Goal: Task Accomplishment & Management: Manage account settings

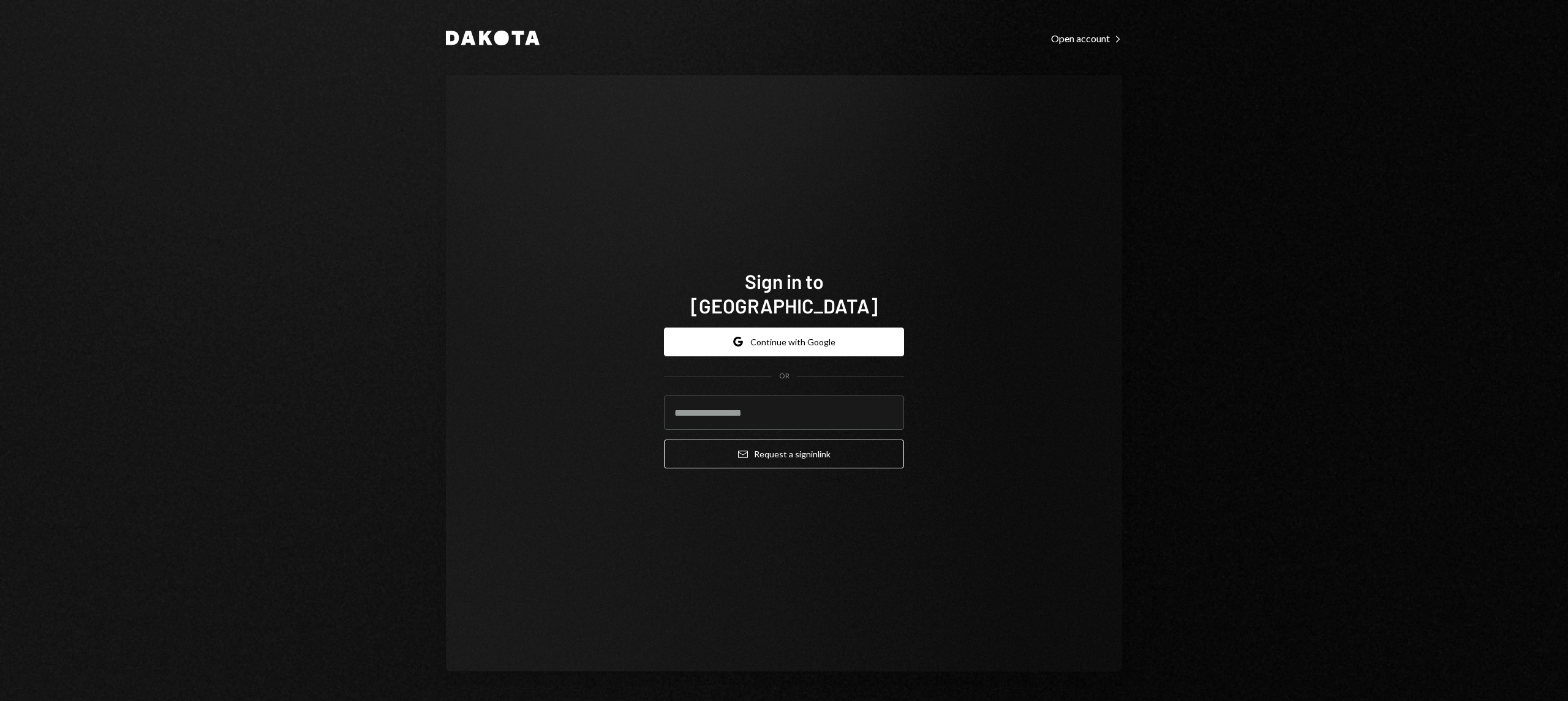
click at [821, 318] on div "Google Continue with Google OR Email Request a sign in link" at bounding box center [783, 399] width 240 height 161
click at [819, 328] on button "Google Continue with Google" at bounding box center [783, 342] width 240 height 29
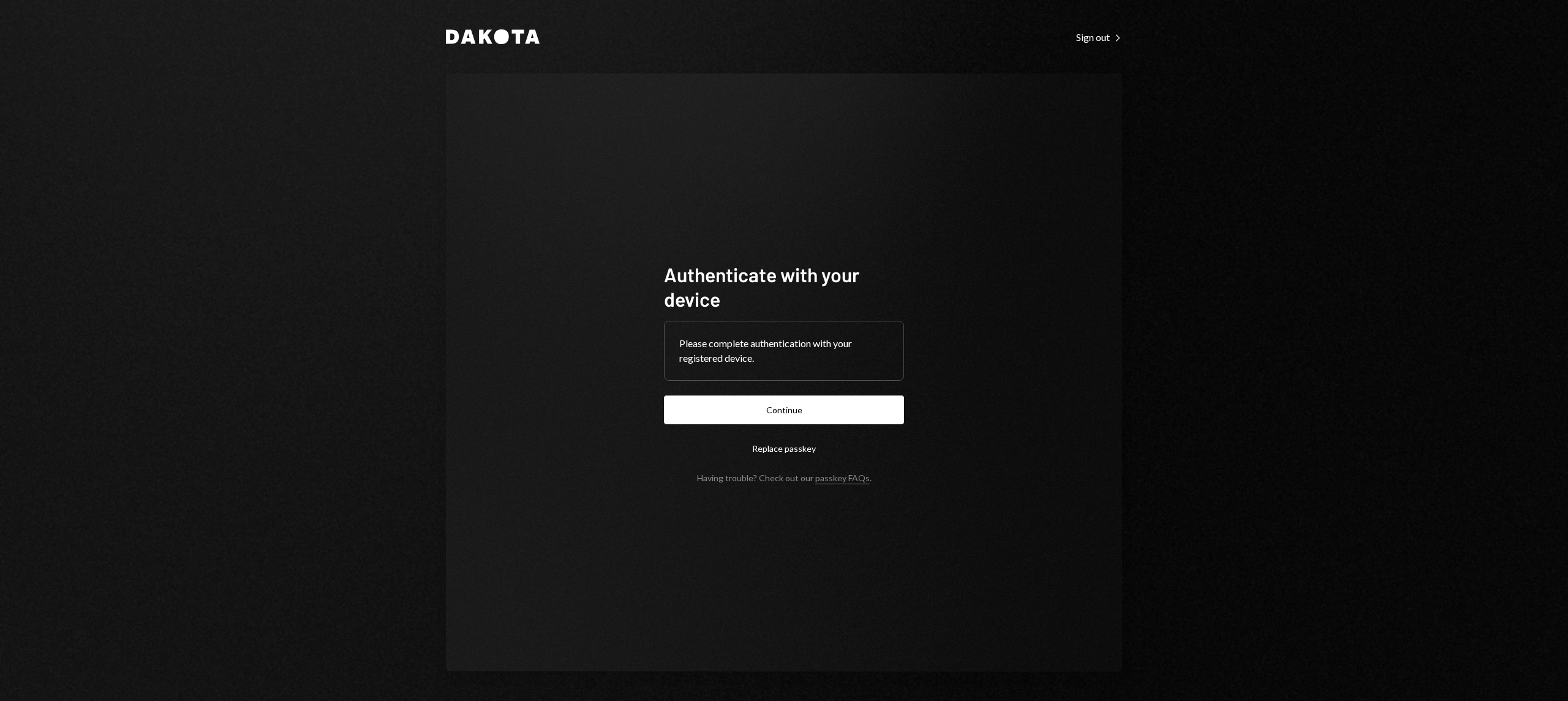
click at [819, 393] on form "Authenticate with your device Please complete authentication with your register…" at bounding box center [783, 373] width 240 height 221
click at [828, 415] on button "Continue" at bounding box center [783, 410] width 240 height 29
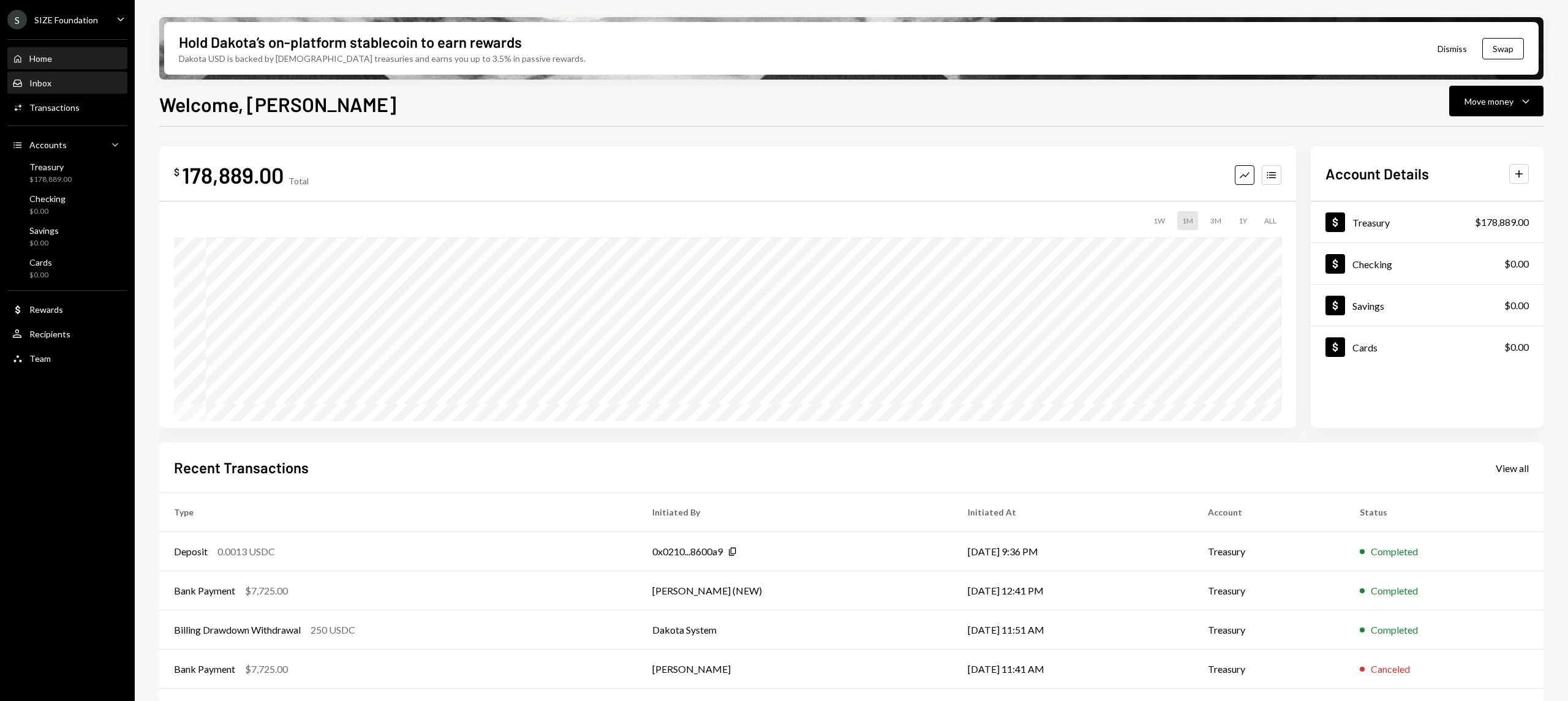
click at [98, 89] on div "Inbox Inbox" at bounding box center [67, 84] width 111 height 21
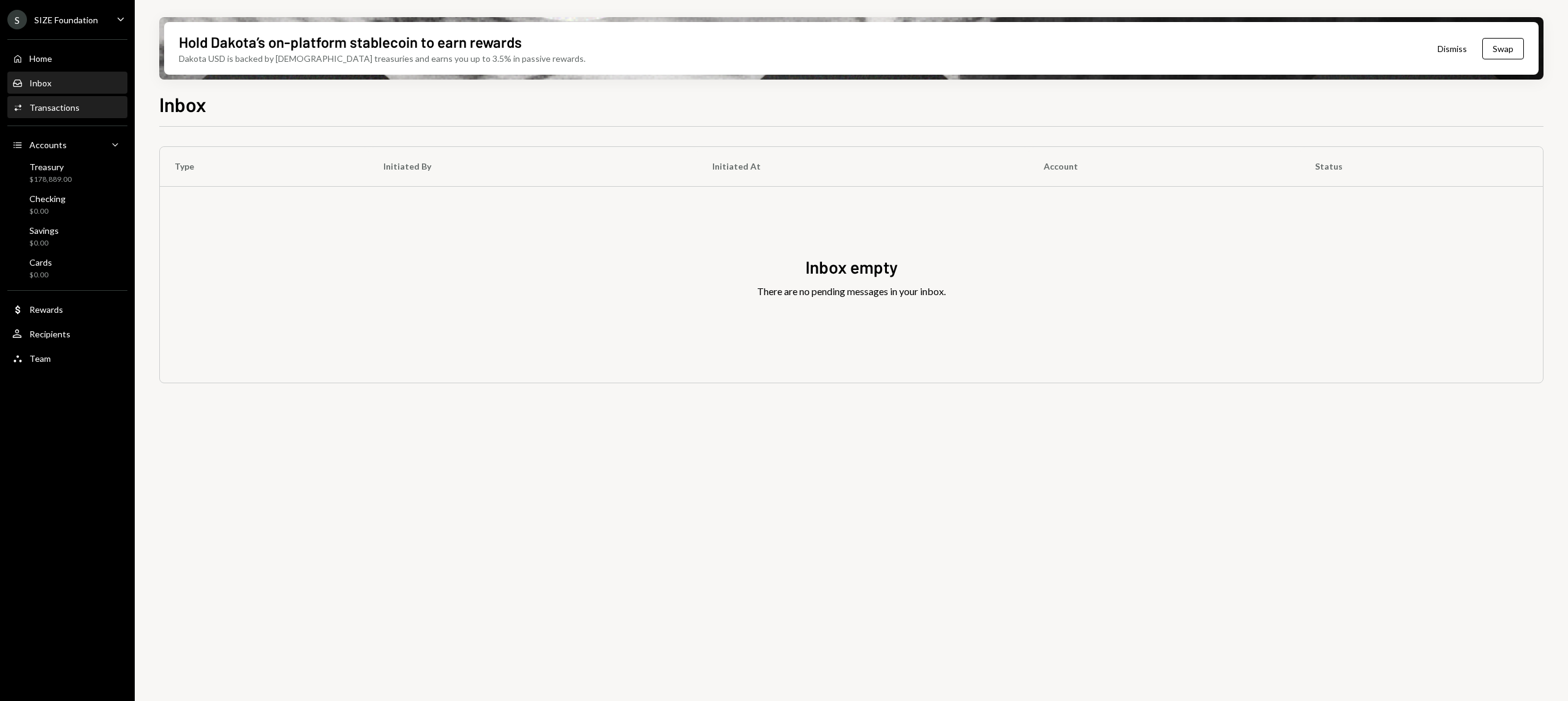
click at [93, 102] on div "Activities Transactions" at bounding box center [67, 108] width 111 height 11
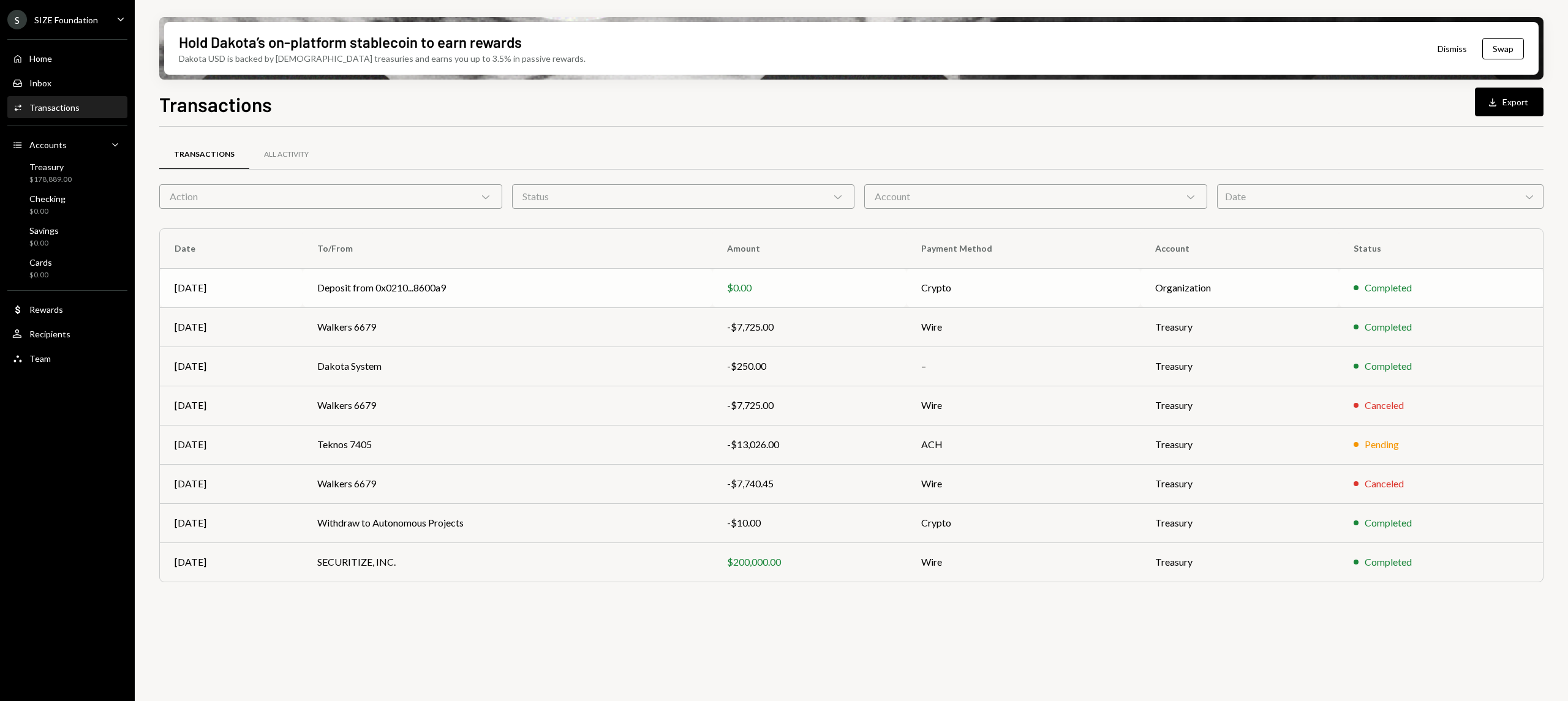
click at [321, 287] on td "Deposit from 0x0210...8600a9" at bounding box center [507, 287] width 410 height 39
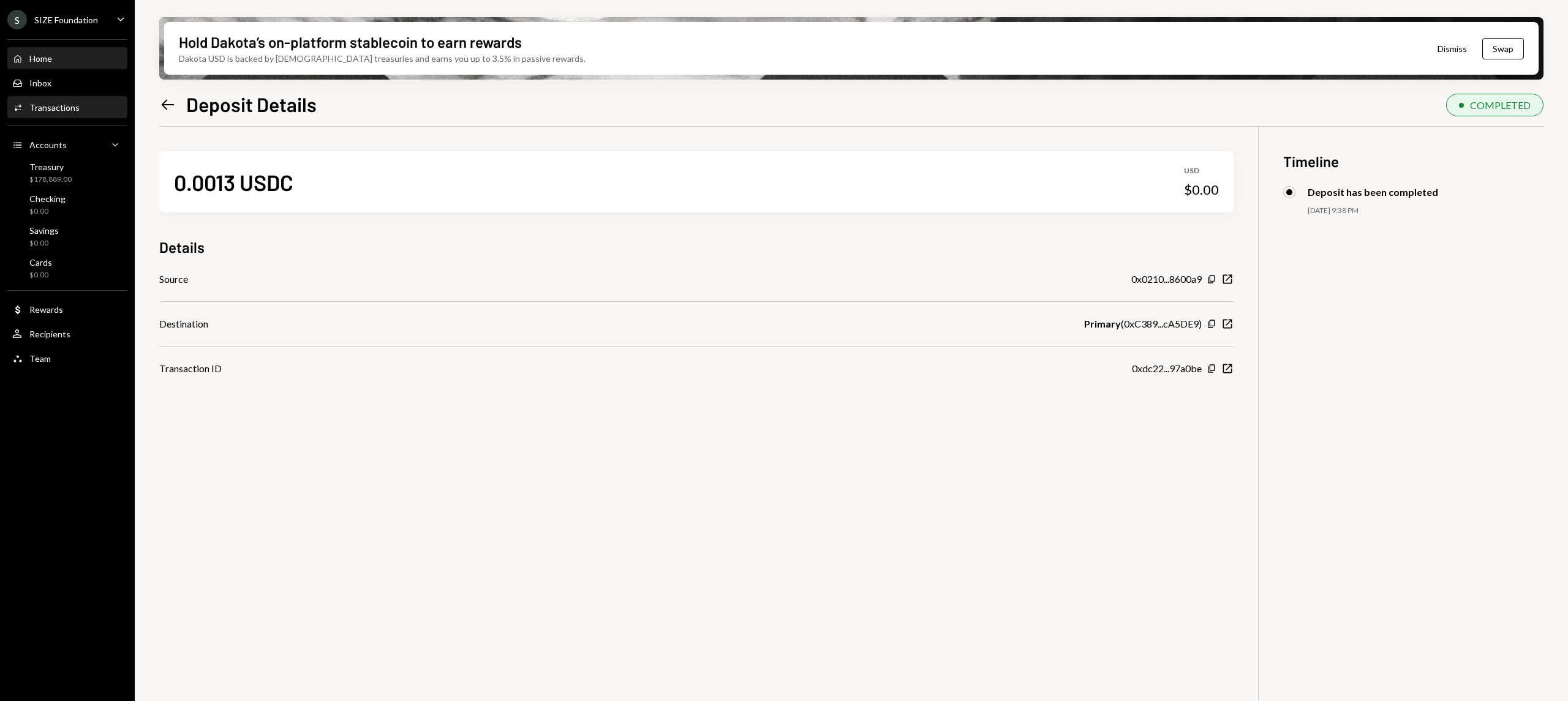
click at [66, 54] on div "Home Home" at bounding box center [67, 58] width 111 height 11
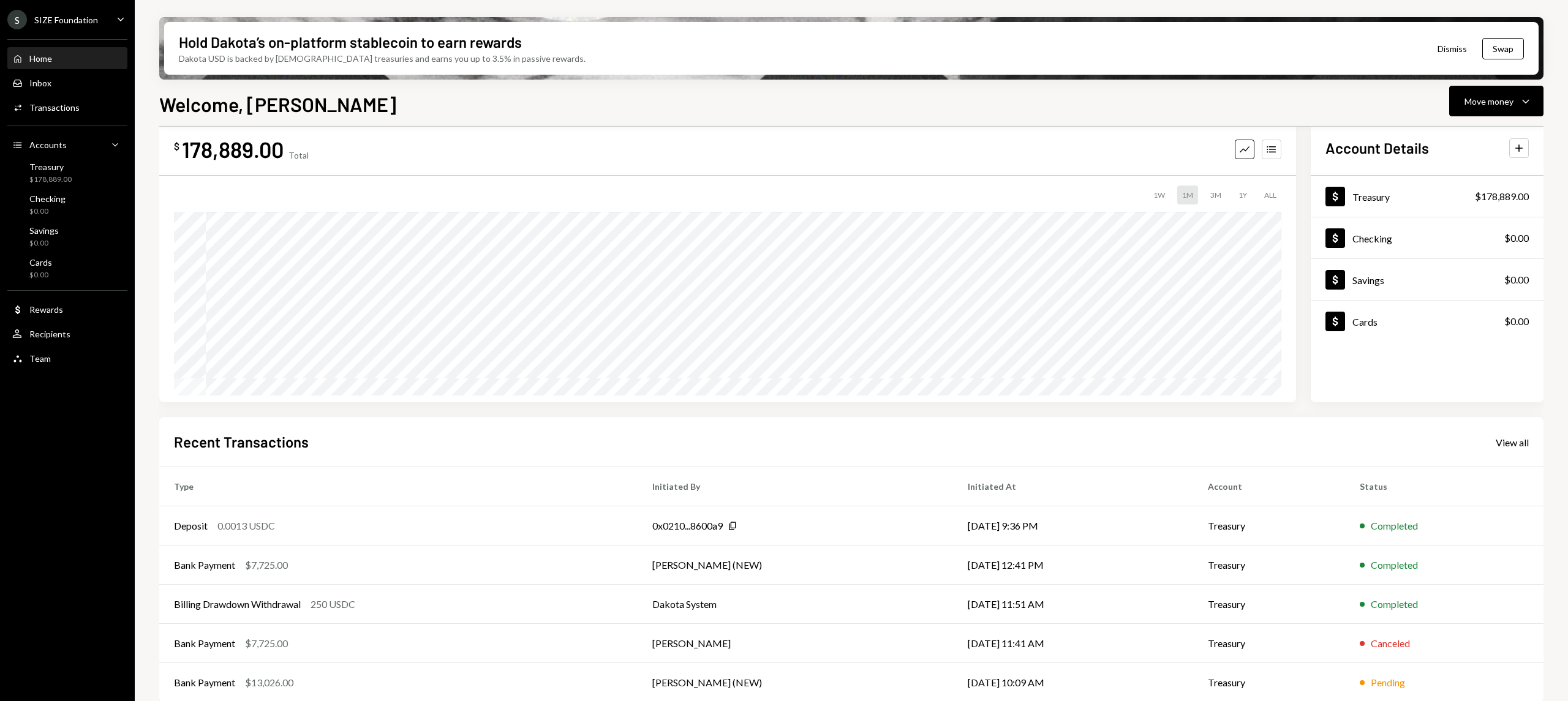
scroll to position [37, 0]
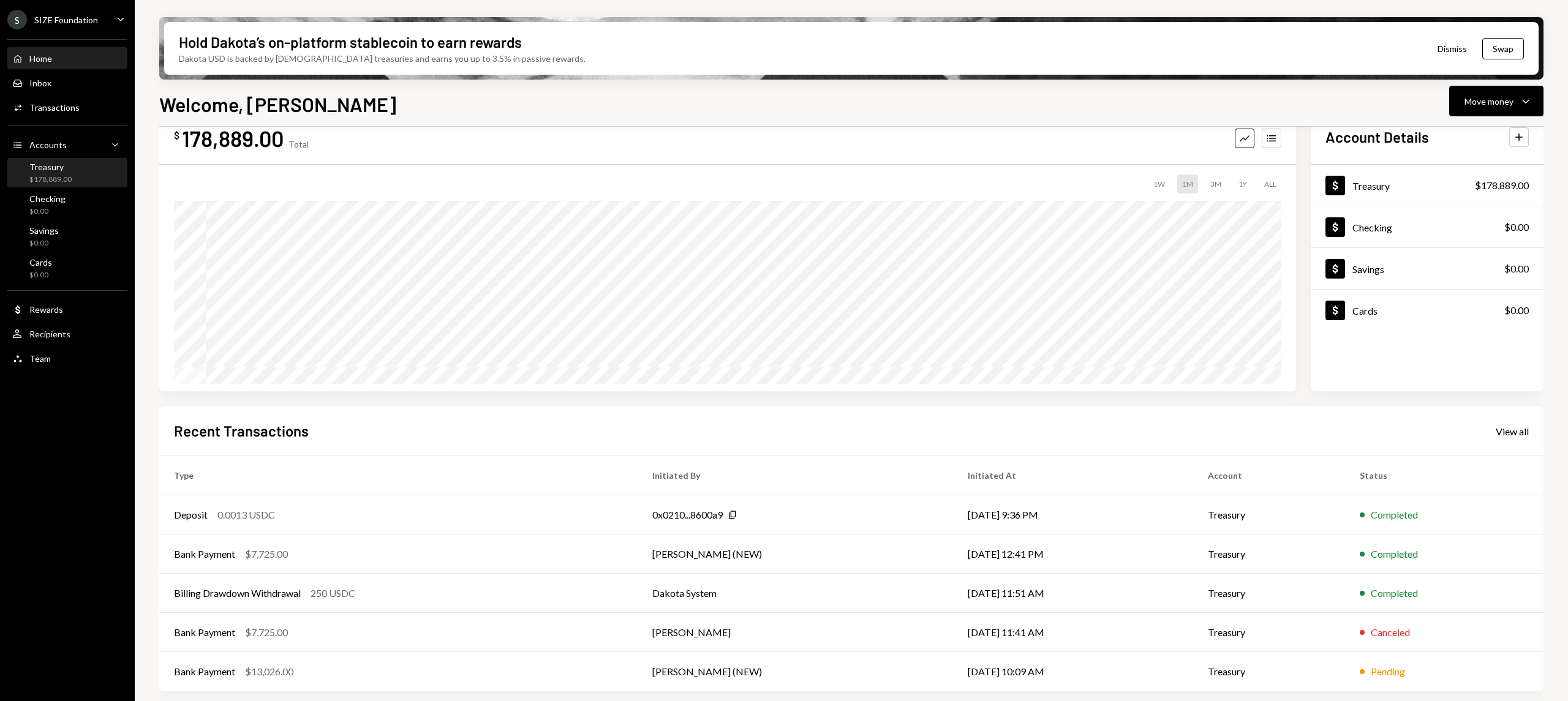
click at [86, 164] on div "Treasury $178,889.00" at bounding box center [67, 173] width 111 height 23
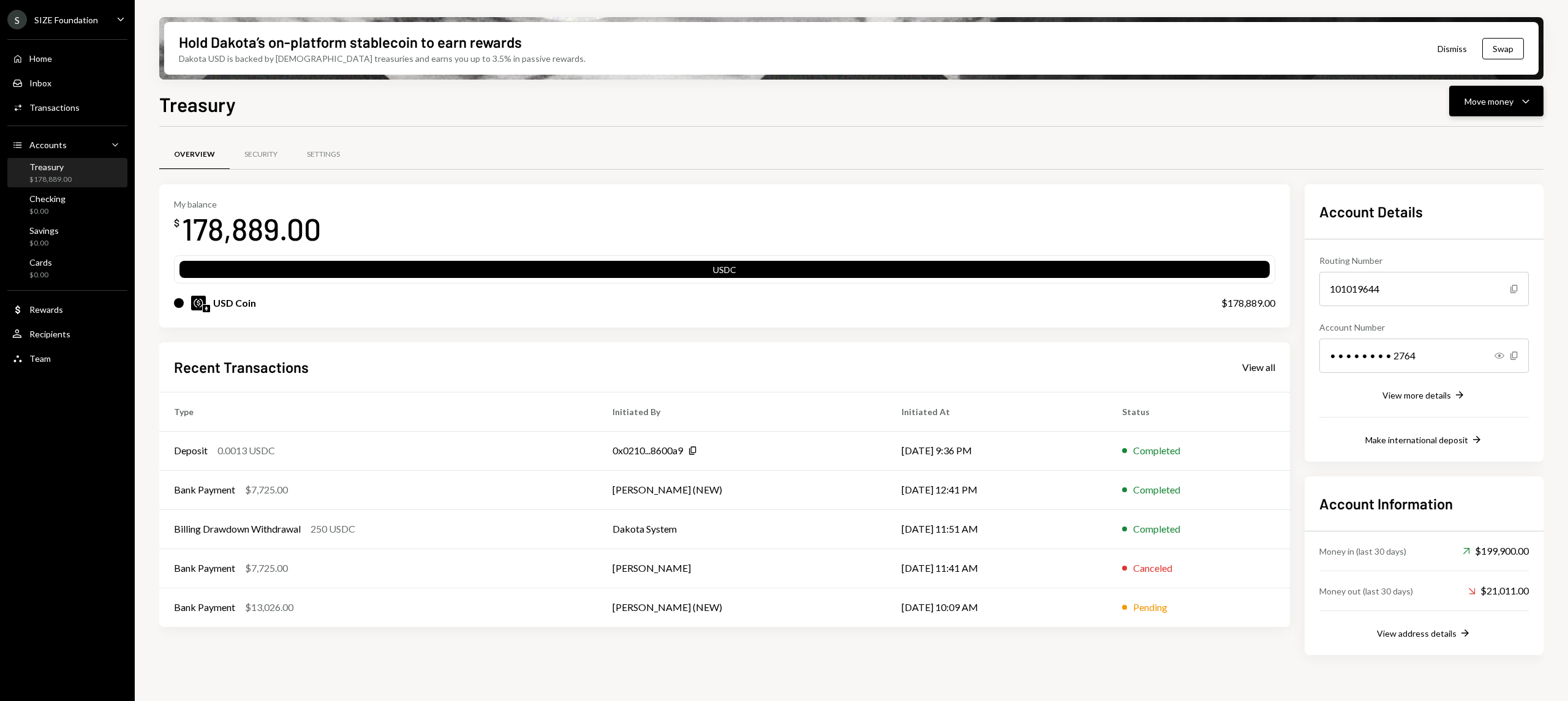
click at [1510, 90] on button "Move money Caret Down" at bounding box center [1496, 101] width 94 height 31
click at [1475, 160] on div "Transfer" at bounding box center [1487, 165] width 90 height 13
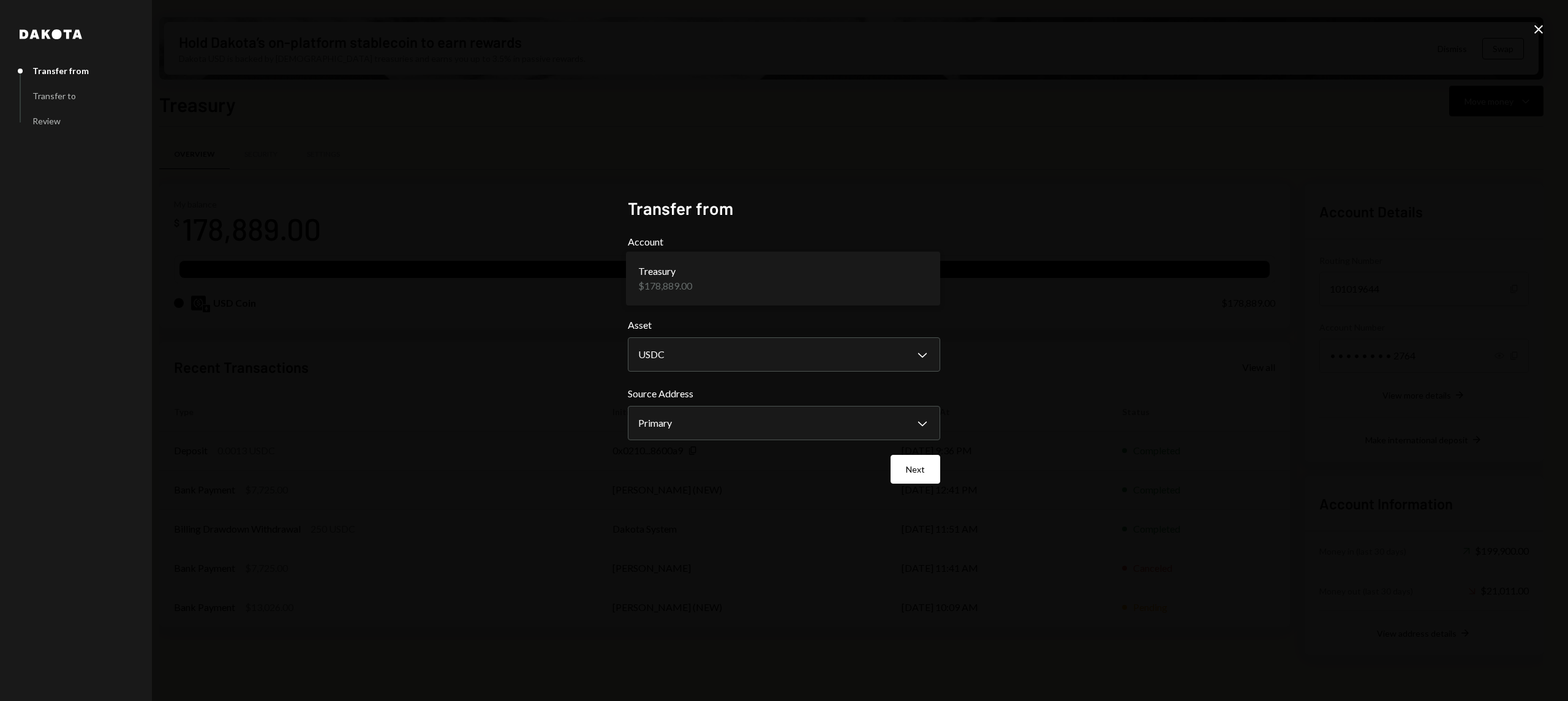
click at [836, 268] on body "S SIZE Foundation Caret Down Home Home Inbox Inbox Activities Transactions Acco…" at bounding box center [784, 350] width 1568 height 701
click at [823, 358] on body "S SIZE Foundation Caret Down Home Home Inbox Inbox Activities Transactions Acco…" at bounding box center [784, 350] width 1568 height 701
click at [784, 429] on body "S SIZE Foundation Caret Down Home Home Inbox Inbox Activities Transactions Acco…" at bounding box center [784, 350] width 1568 height 701
click at [832, 367] on body "S SIZE Foundation Caret Down Home Home Inbox Inbox Activities Transactions Acco…" at bounding box center [784, 350] width 1568 height 701
click at [836, 423] on body "S SIZE Foundation Caret Down Home Home Inbox Inbox Activities Transactions Acco…" at bounding box center [784, 350] width 1568 height 701
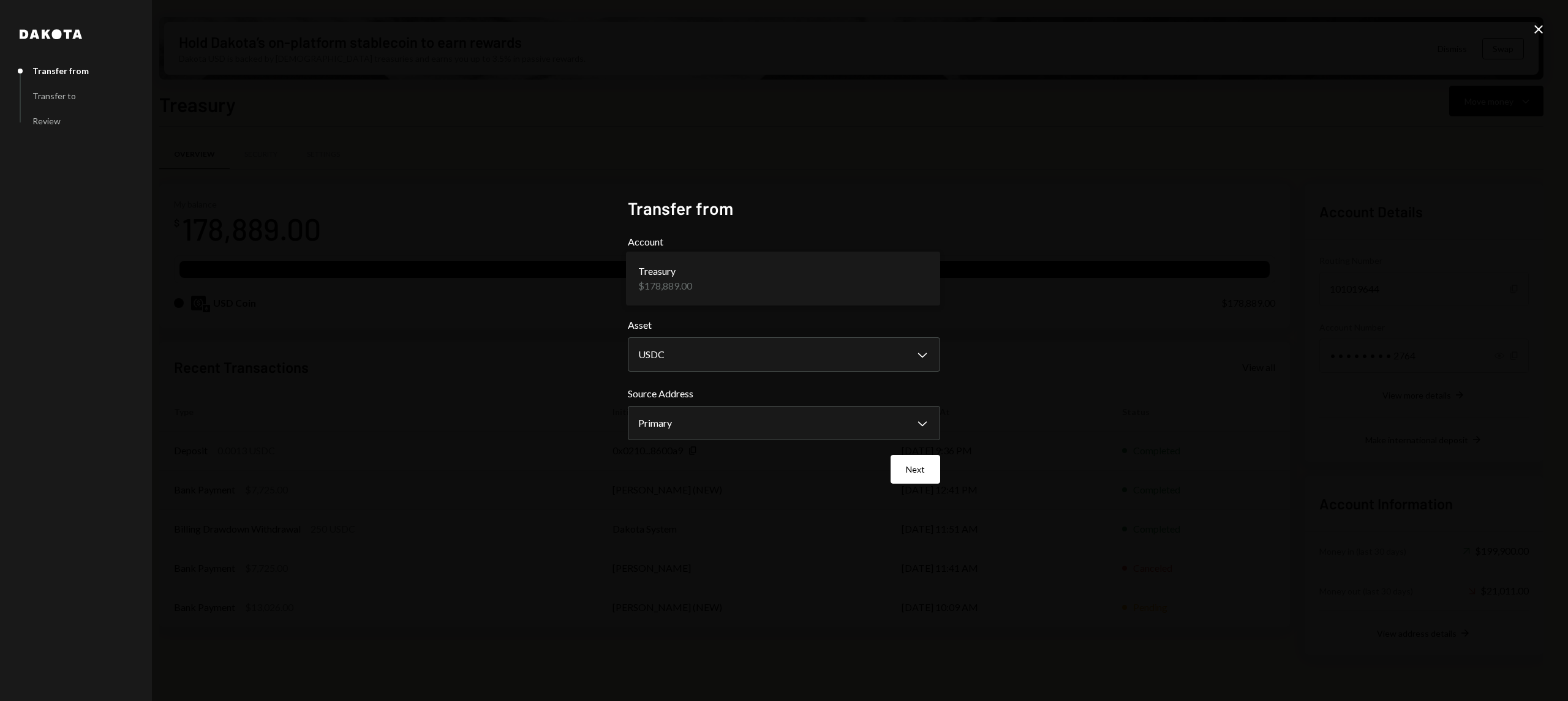
click at [1115, 317] on div "**********" at bounding box center [784, 350] width 1568 height 701
click at [921, 466] on button "Next" at bounding box center [915, 469] width 49 height 29
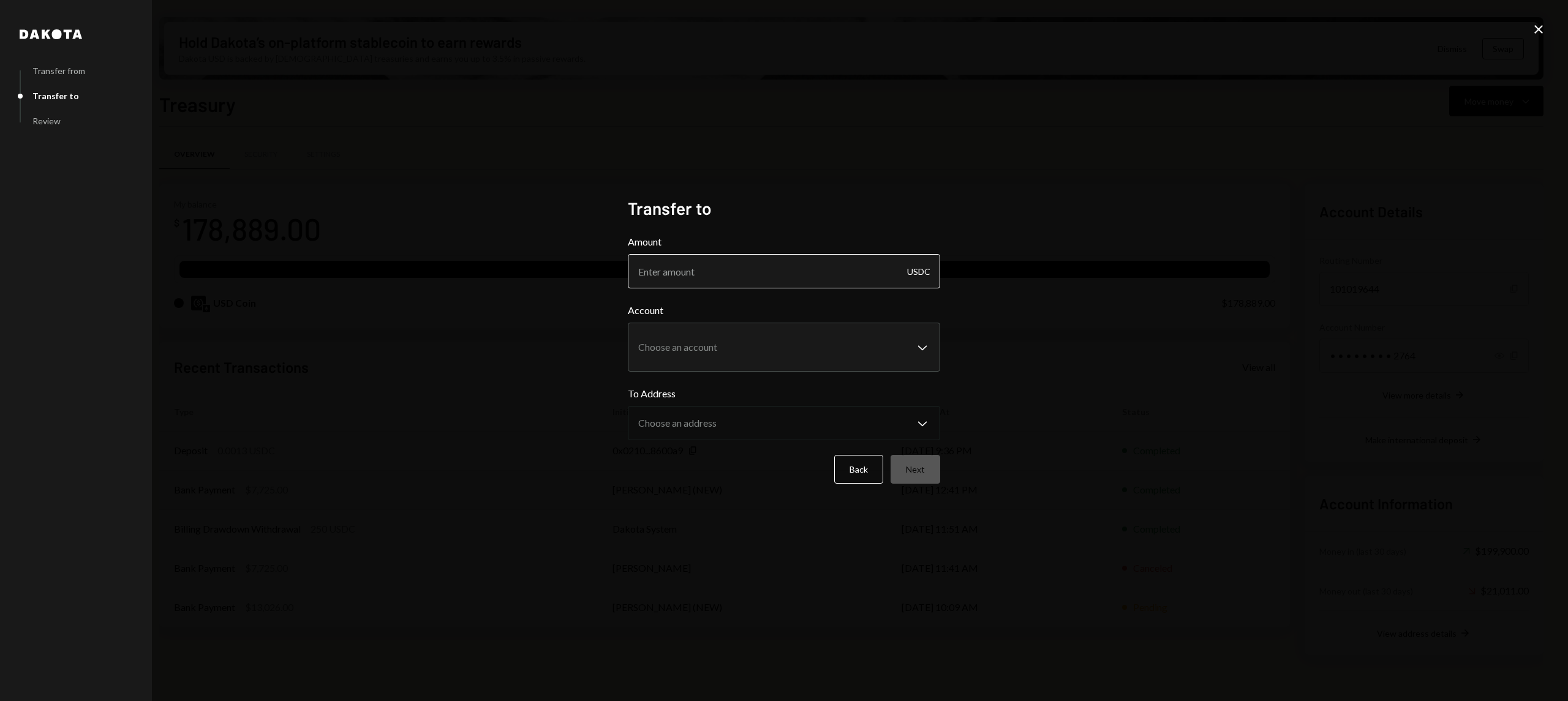
click at [846, 278] on input "Amount" at bounding box center [784, 271] width 312 height 34
click at [888, 332] on body "S SIZE Foundation Caret Down Home Home Inbox Inbox Activities Transactions Acco…" at bounding box center [784, 350] width 1568 height 701
drag, startPoint x: 1083, startPoint y: 287, endPoint x: 998, endPoint y: 383, distance: 128.2
click at [1083, 287] on div "**********" at bounding box center [784, 350] width 1568 height 701
click at [878, 475] on button "Back" at bounding box center [859, 469] width 49 height 29
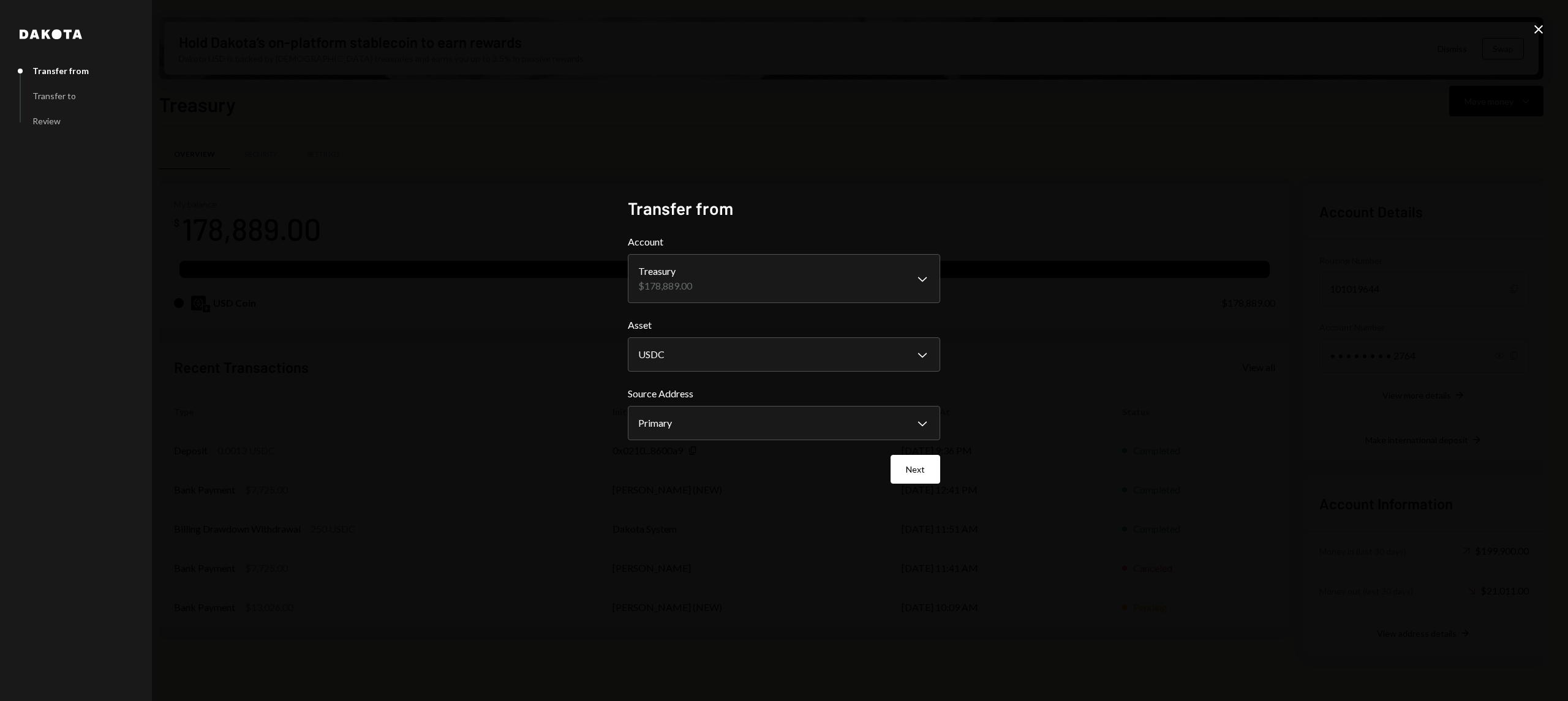
drag, startPoint x: 897, startPoint y: 476, endPoint x: 787, endPoint y: 502, distance: 113.0
click at [846, 487] on div "**********" at bounding box center [784, 351] width 312 height 306
drag, startPoint x: 787, startPoint y: 502, endPoint x: 327, endPoint y: 264, distance: 517.9
click at [780, 490] on div "**********" at bounding box center [784, 351] width 312 height 306
click at [1540, 28] on icon at bounding box center [1537, 29] width 8 height 8
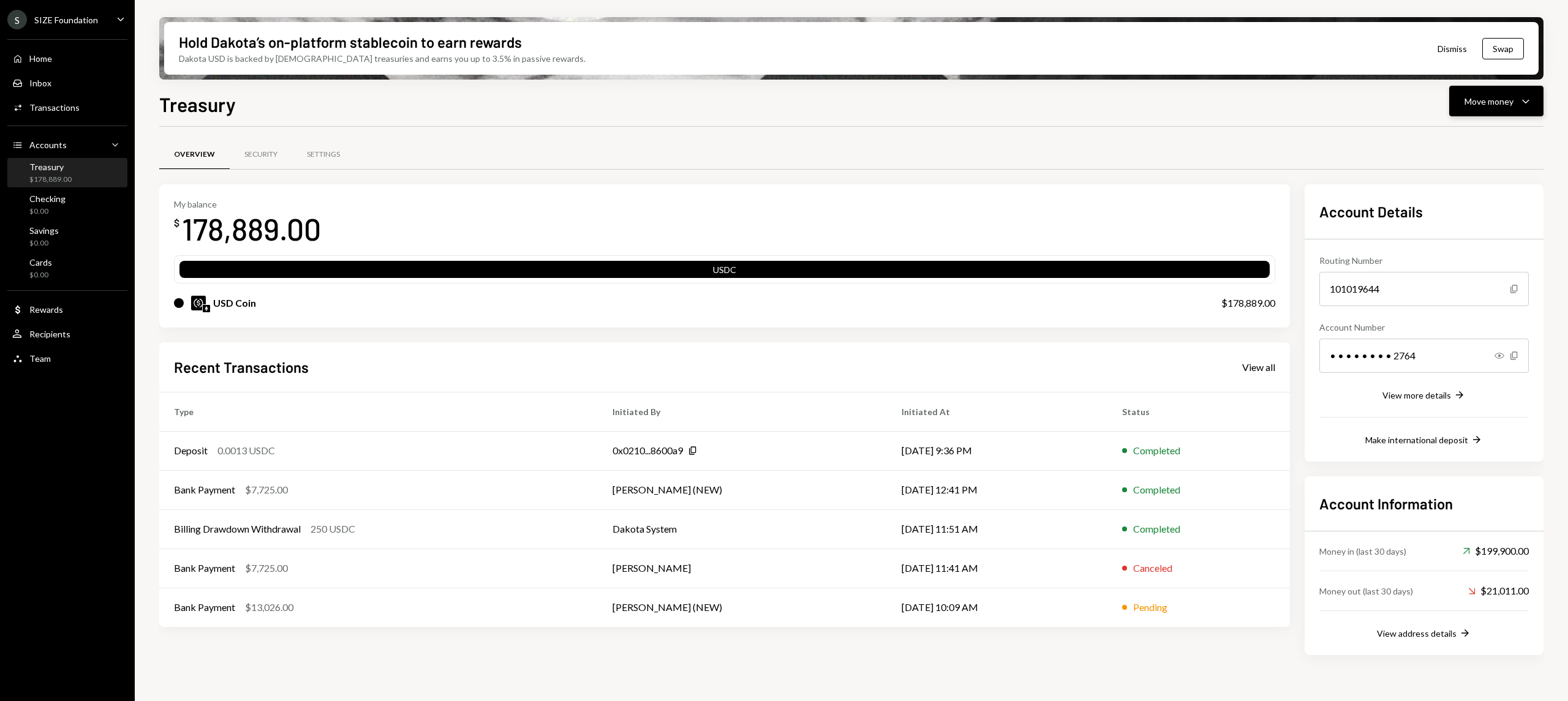
click at [1490, 89] on button "Move money Caret Down" at bounding box center [1496, 101] width 94 height 31
click at [1483, 138] on div "Send" at bounding box center [1487, 137] width 90 height 13
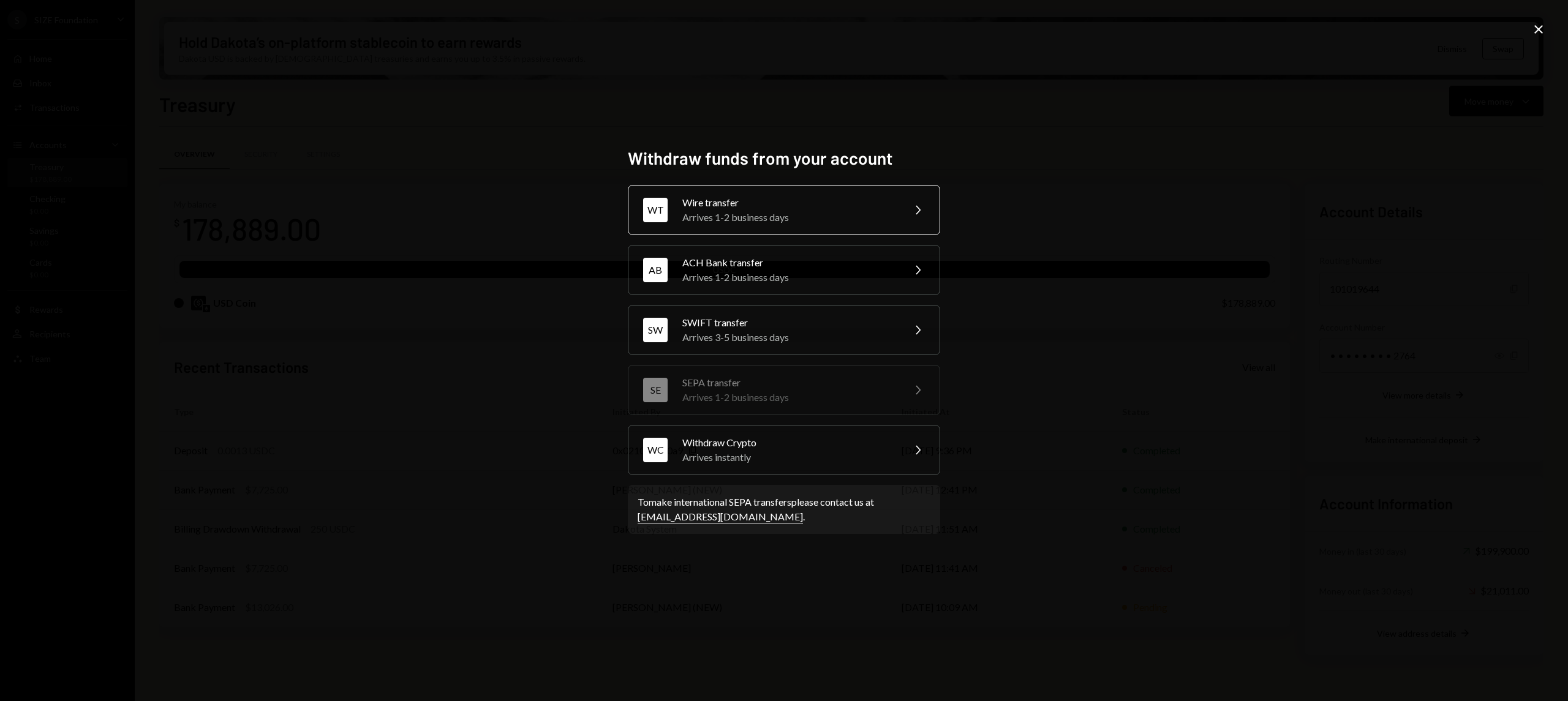
click at [836, 216] on div "Arrives 1-2 business days" at bounding box center [788, 217] width 213 height 15
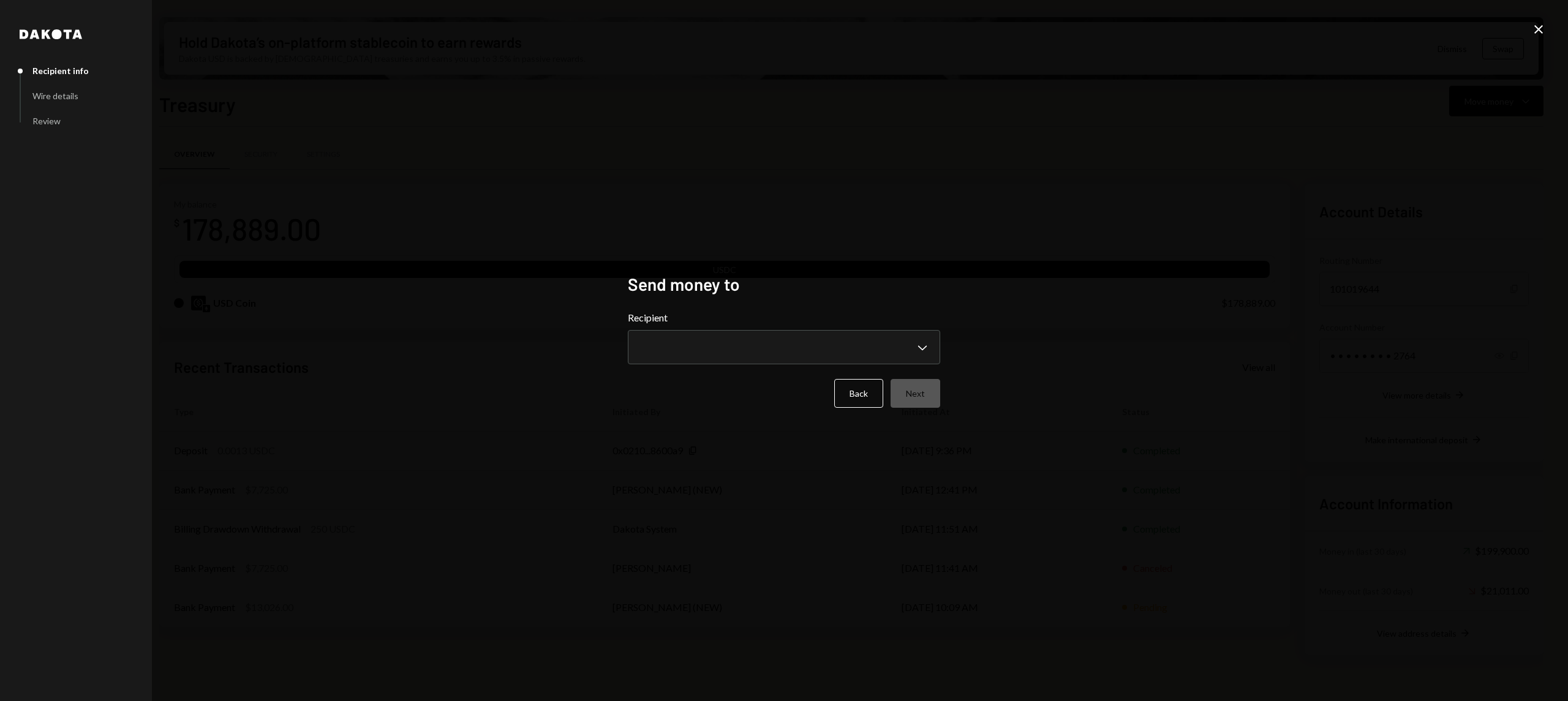
click at [779, 328] on div "**********" at bounding box center [784, 337] width 312 height 54
click at [806, 353] on body "S SIZE Foundation Caret Down Home Home Inbox Inbox Activities Transactions Acco…" at bounding box center [784, 350] width 1568 height 701
select select "**********"
click at [914, 393] on button "Next" at bounding box center [915, 393] width 49 height 29
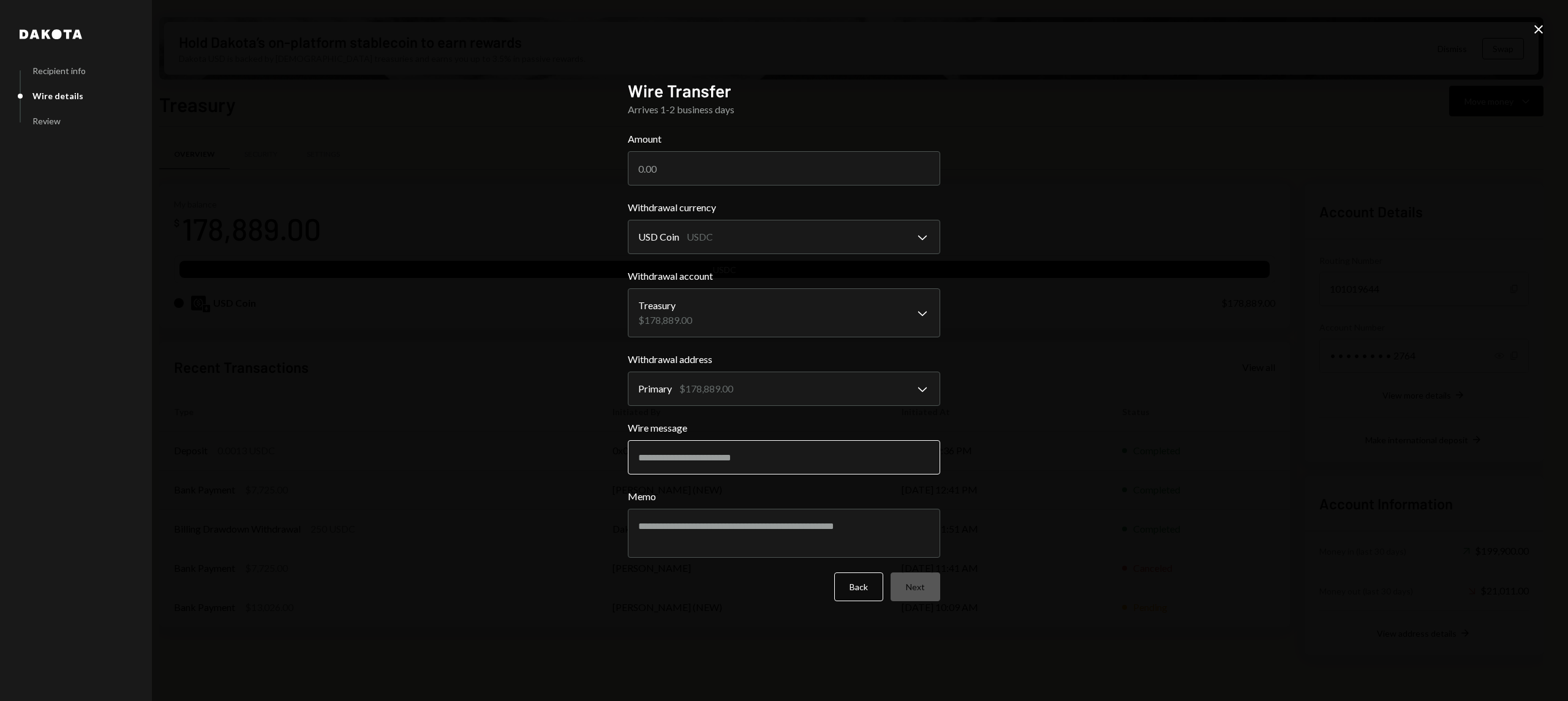
click at [662, 461] on input "Wire message" at bounding box center [784, 458] width 312 height 34
type input "**********"
click at [771, 528] on textarea "Memo" at bounding box center [784, 534] width 312 height 49
click at [790, 166] on input "Amount" at bounding box center [784, 169] width 312 height 34
type input "8209.10"
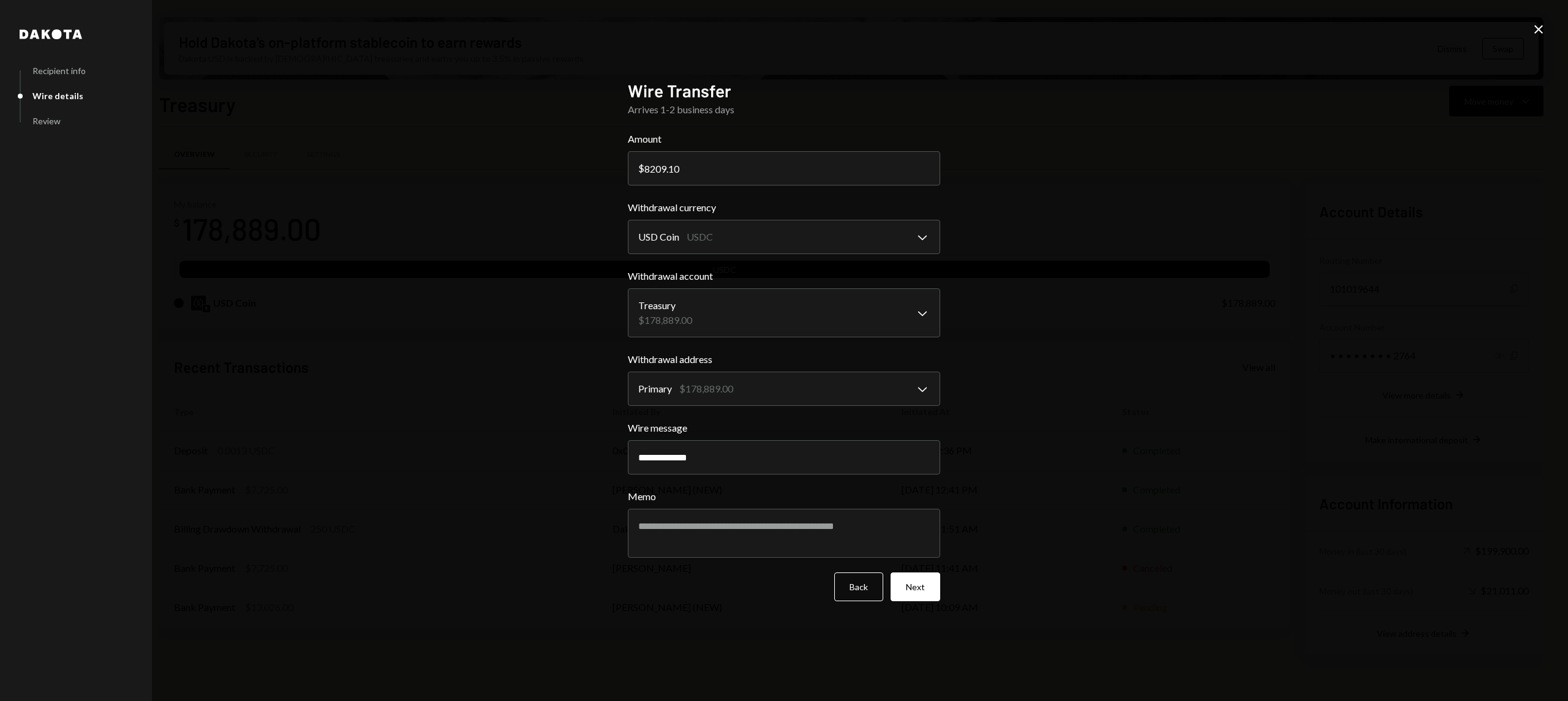
click at [890, 573] on button "Next" at bounding box center [915, 587] width 49 height 29
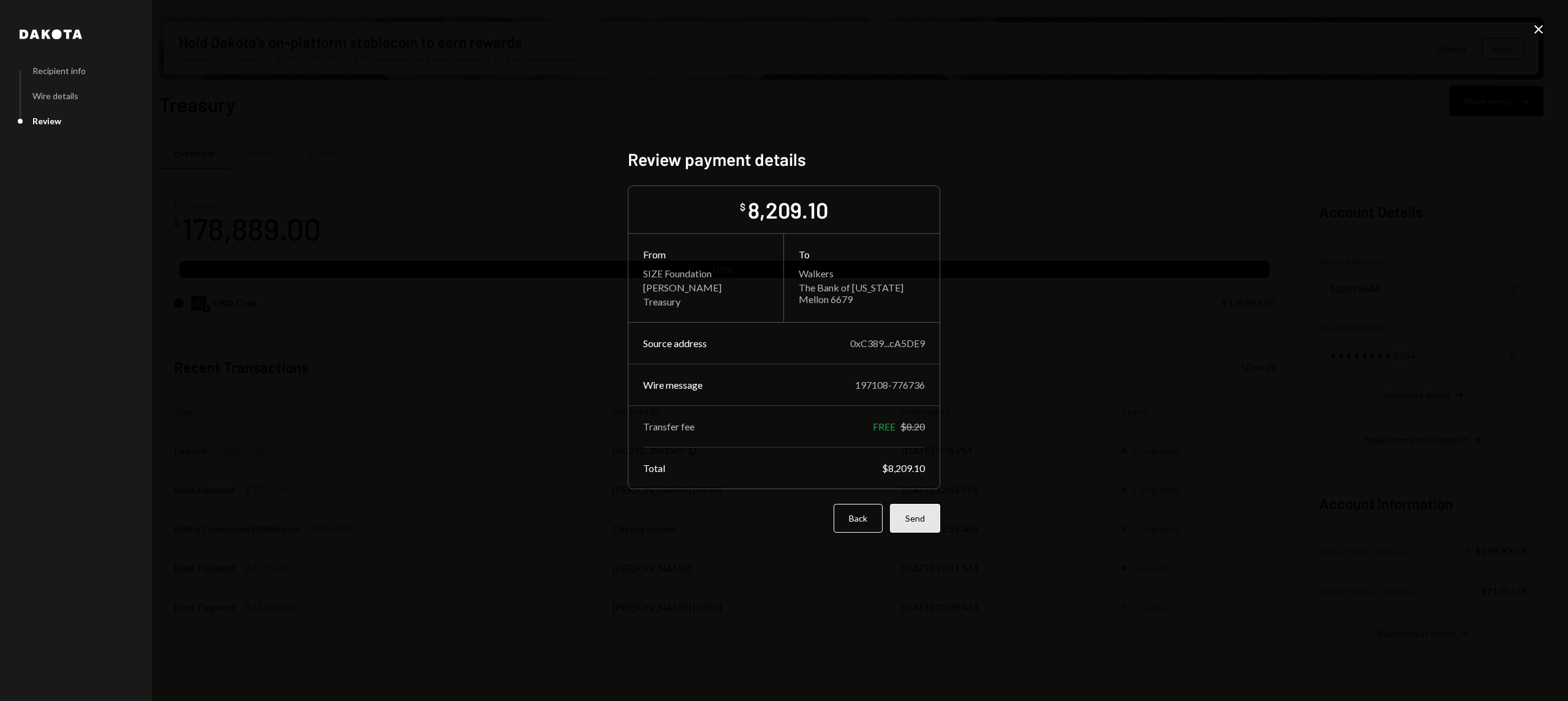
click at [909, 505] on button "Send" at bounding box center [915, 518] width 50 height 29
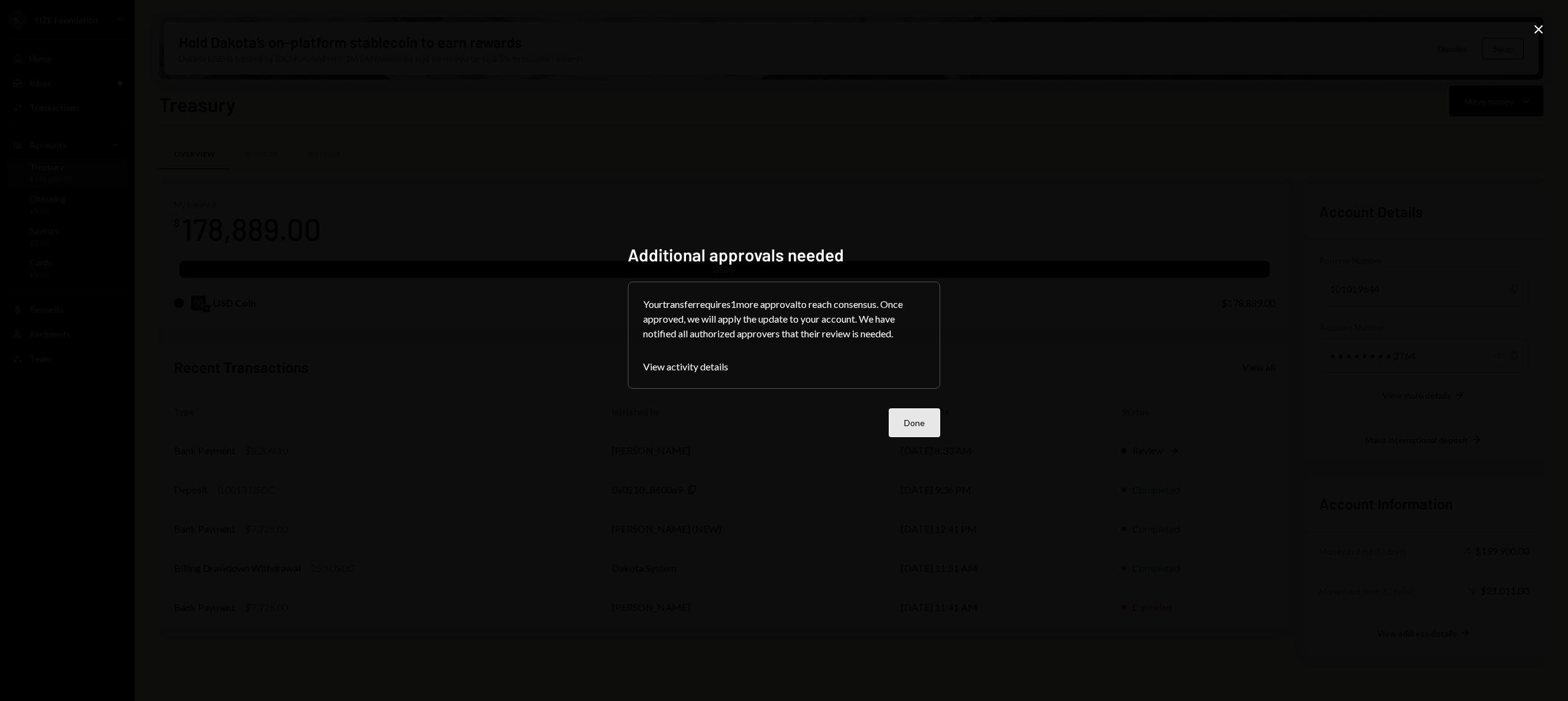
click at [918, 431] on button "Done" at bounding box center [914, 423] width 52 height 29
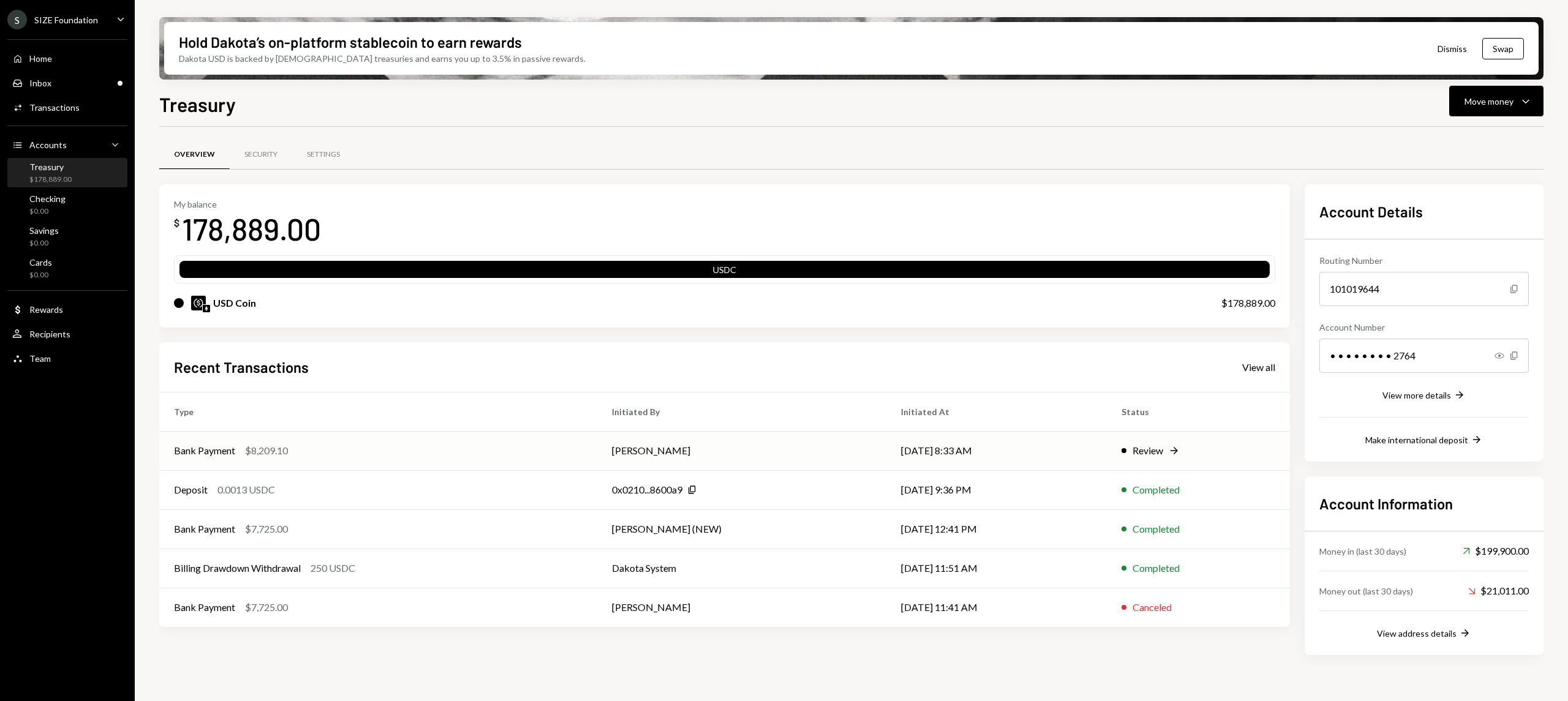
click at [821, 451] on td "[PERSON_NAME]" at bounding box center [741, 450] width 289 height 39
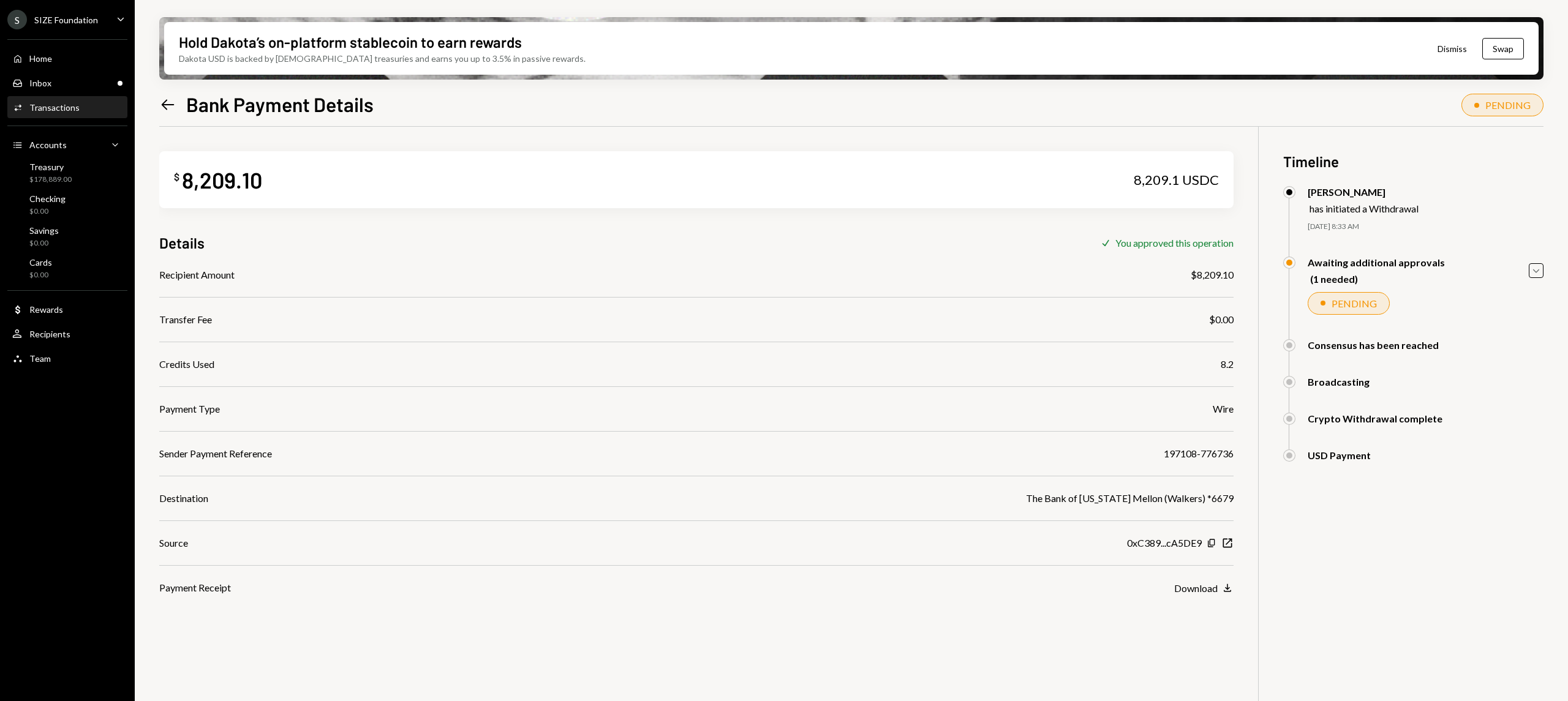
click at [172, 99] on icon "Left Arrow" at bounding box center [167, 105] width 17 height 17
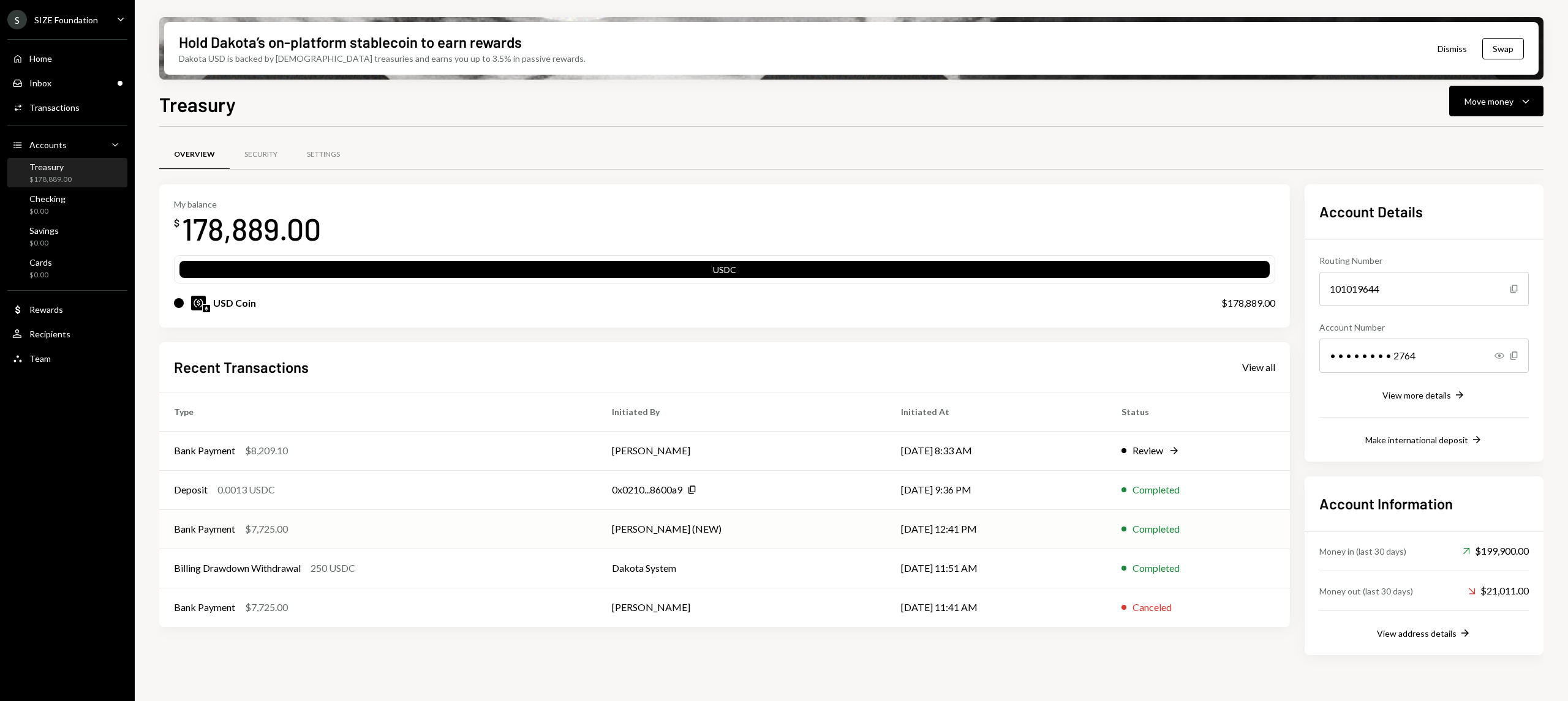
click at [1206, 529] on div "Completed" at bounding box center [1198, 529] width 154 height 15
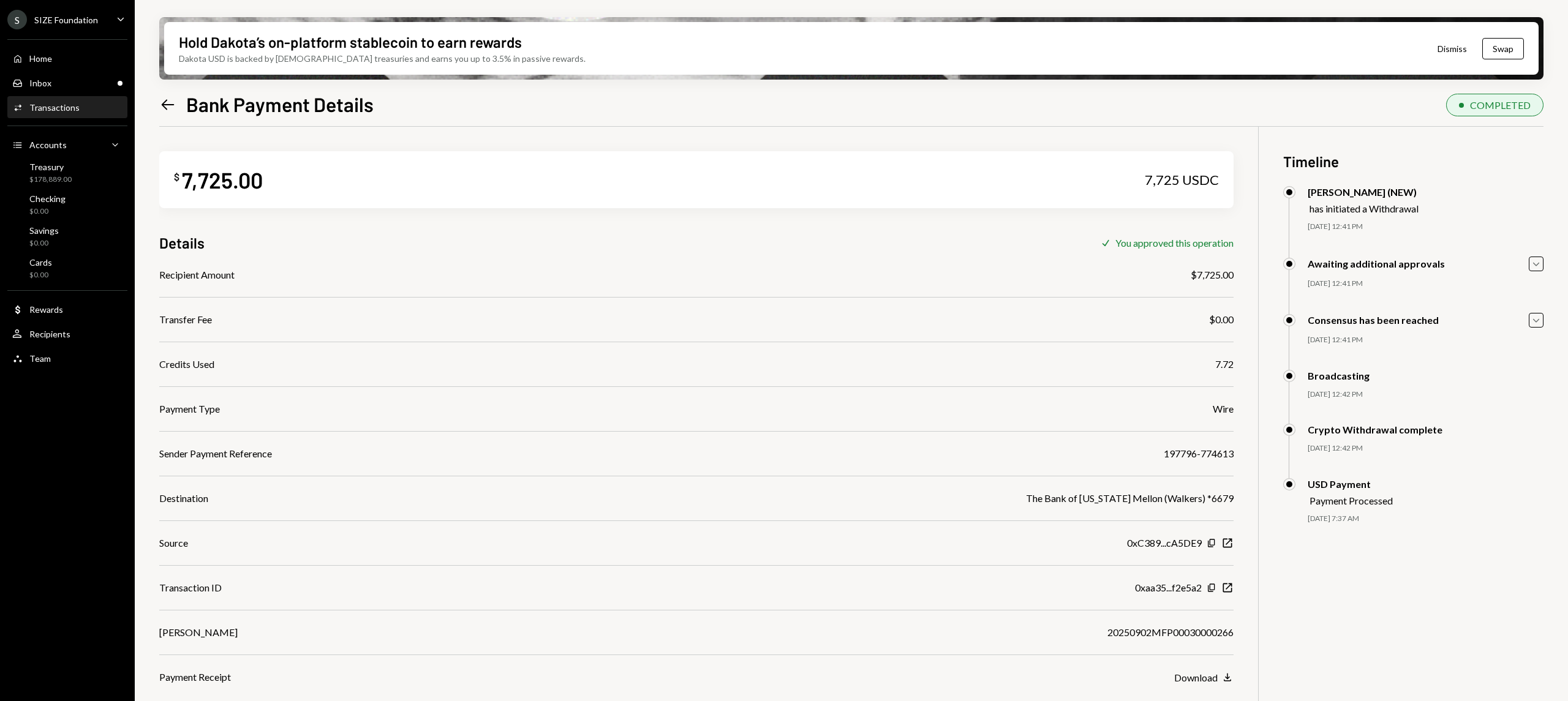
click at [169, 107] on icon "Left Arrow" at bounding box center [167, 105] width 17 height 17
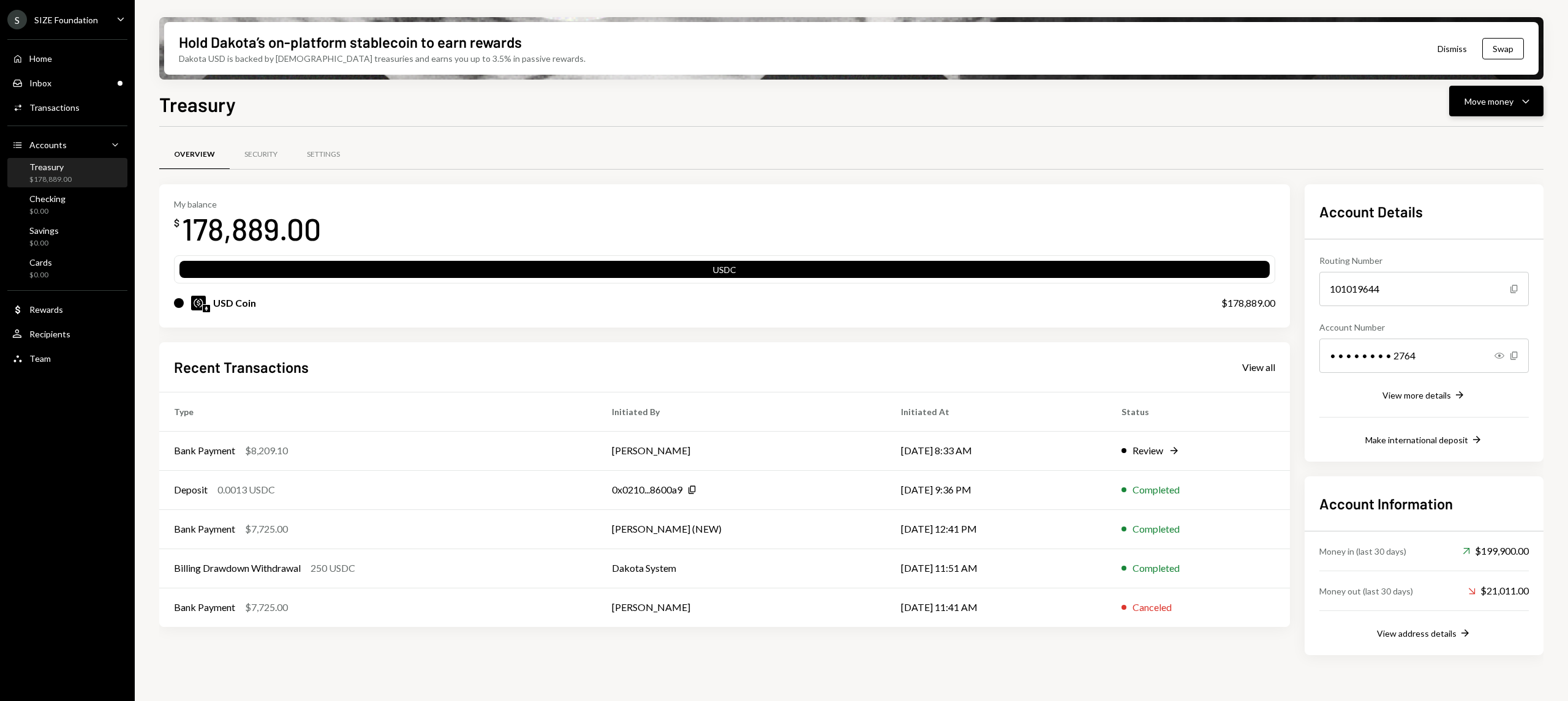
click at [1493, 104] on div "Move money" at bounding box center [1489, 101] width 49 height 13
click at [1479, 134] on div "Send" at bounding box center [1487, 137] width 90 height 13
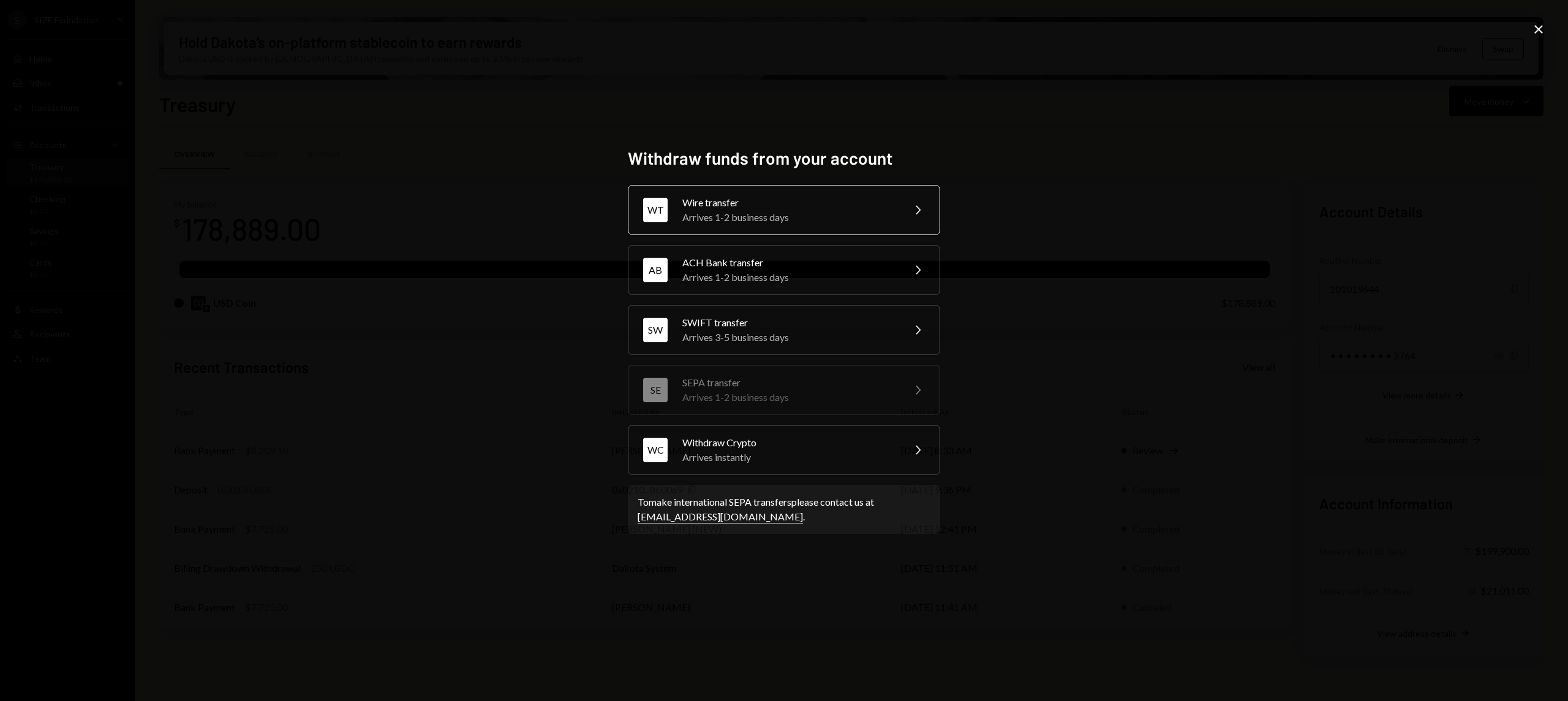
click at [803, 226] on div "WT Wire transfer Arrives 1-2 business days Chevron Right" at bounding box center [784, 210] width 312 height 50
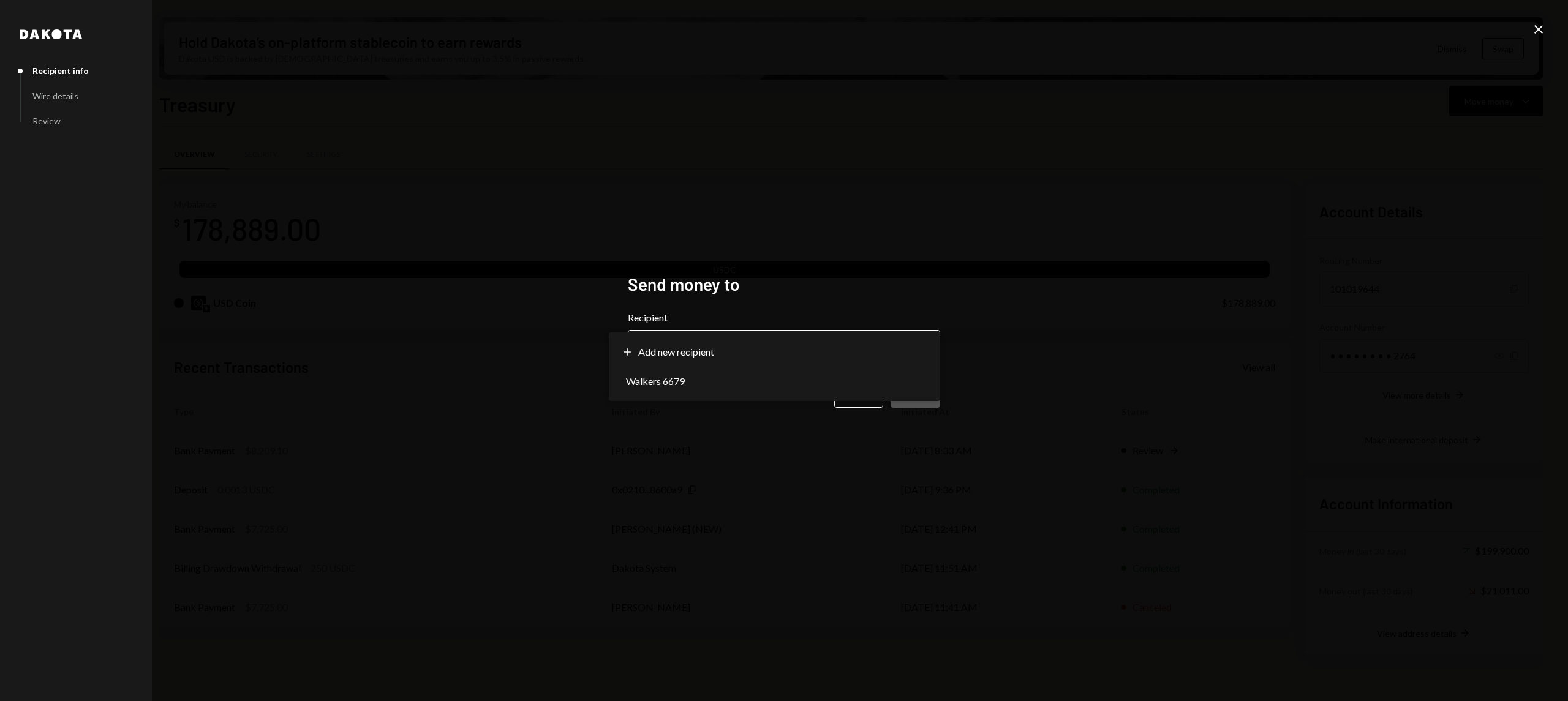
click at [738, 334] on body "S SIZE Foundation Caret Down Home Home Inbox Inbox Activities Transactions Acco…" at bounding box center [784, 350] width 1568 height 701
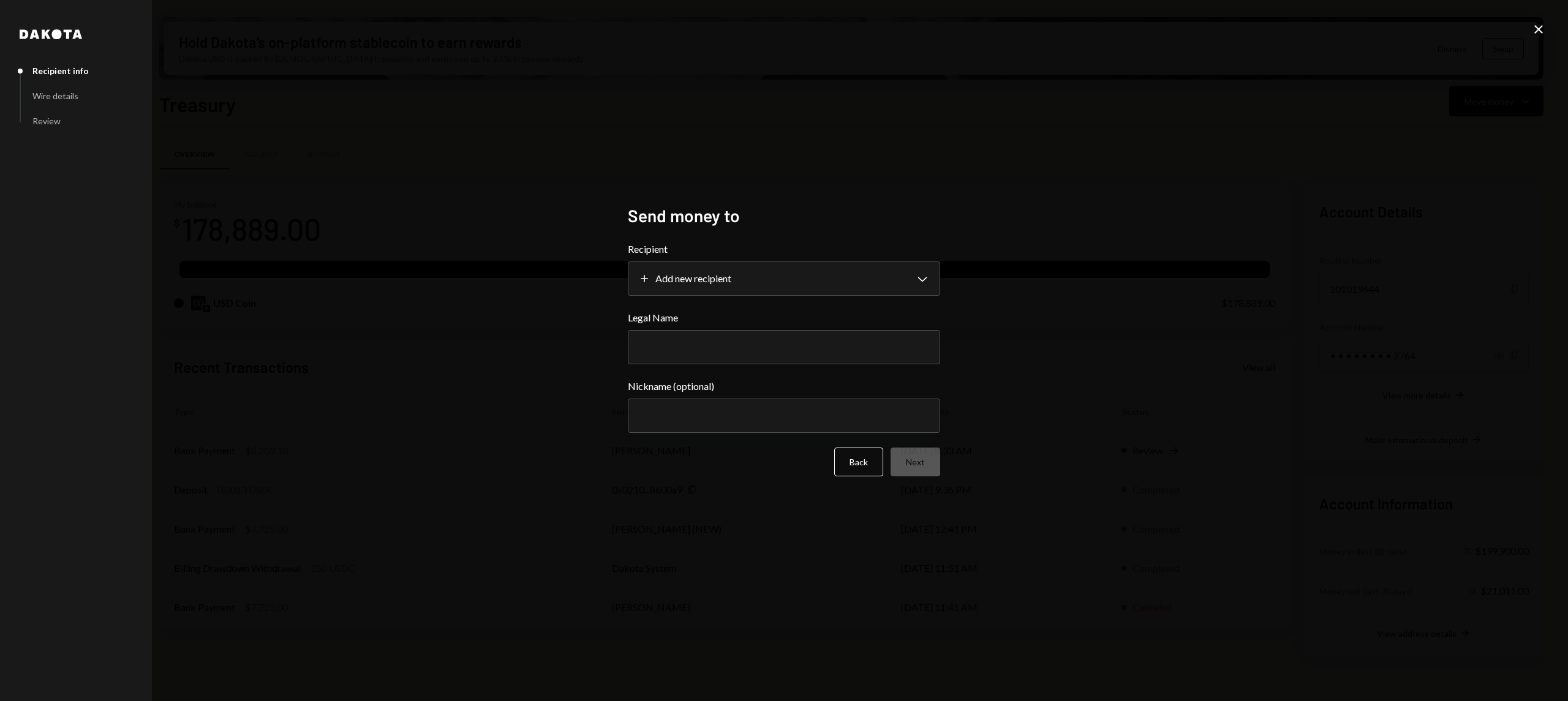
drag, startPoint x: 758, startPoint y: 302, endPoint x: 779, endPoint y: 282, distance: 29.0
click at [759, 300] on form "**********" at bounding box center [784, 359] width 312 height 234
click at [780, 281] on body "S SIZE Foundation Caret Down Home Home Inbox Inbox Activities Transactions Acco…" at bounding box center [784, 350] width 1568 height 701
select select "**********"
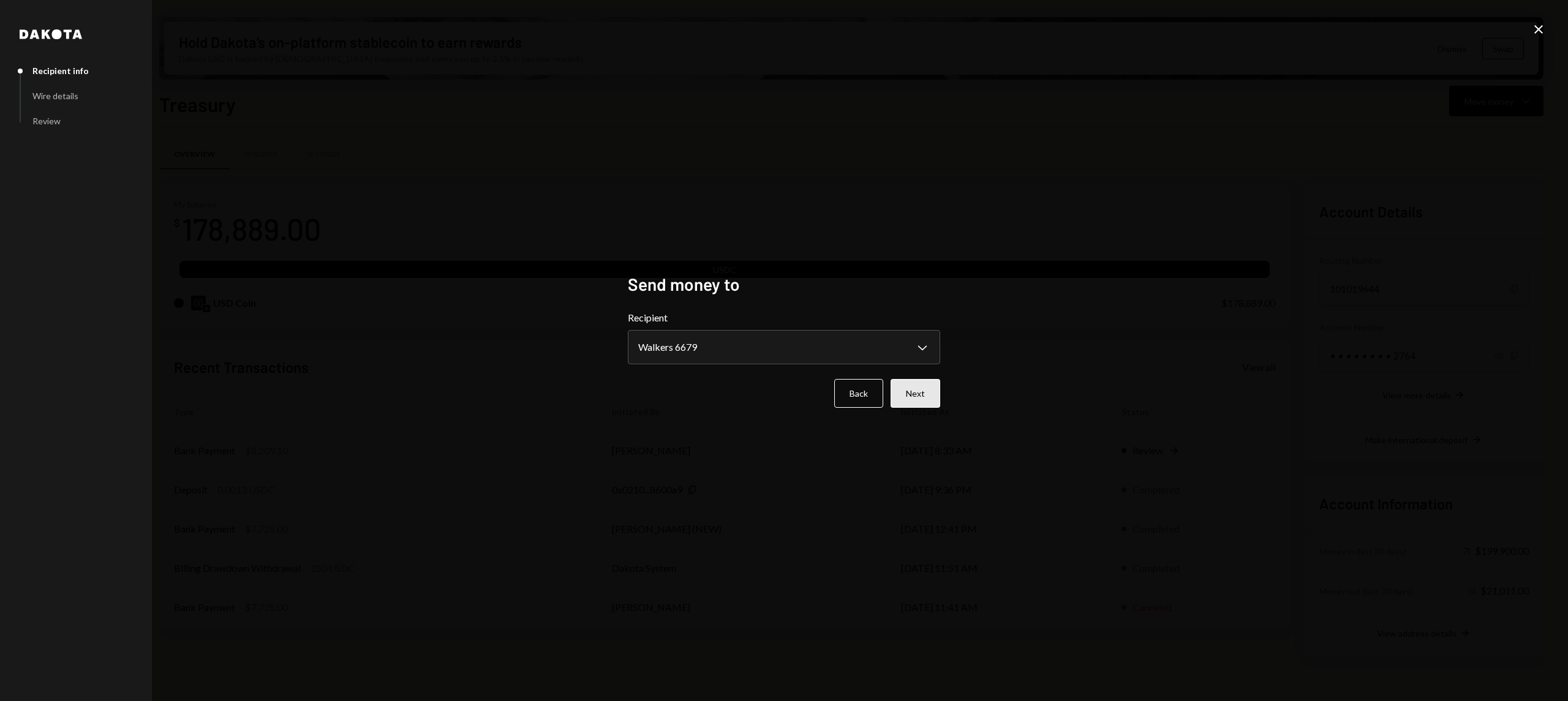
click at [914, 393] on button "Next" at bounding box center [915, 393] width 49 height 29
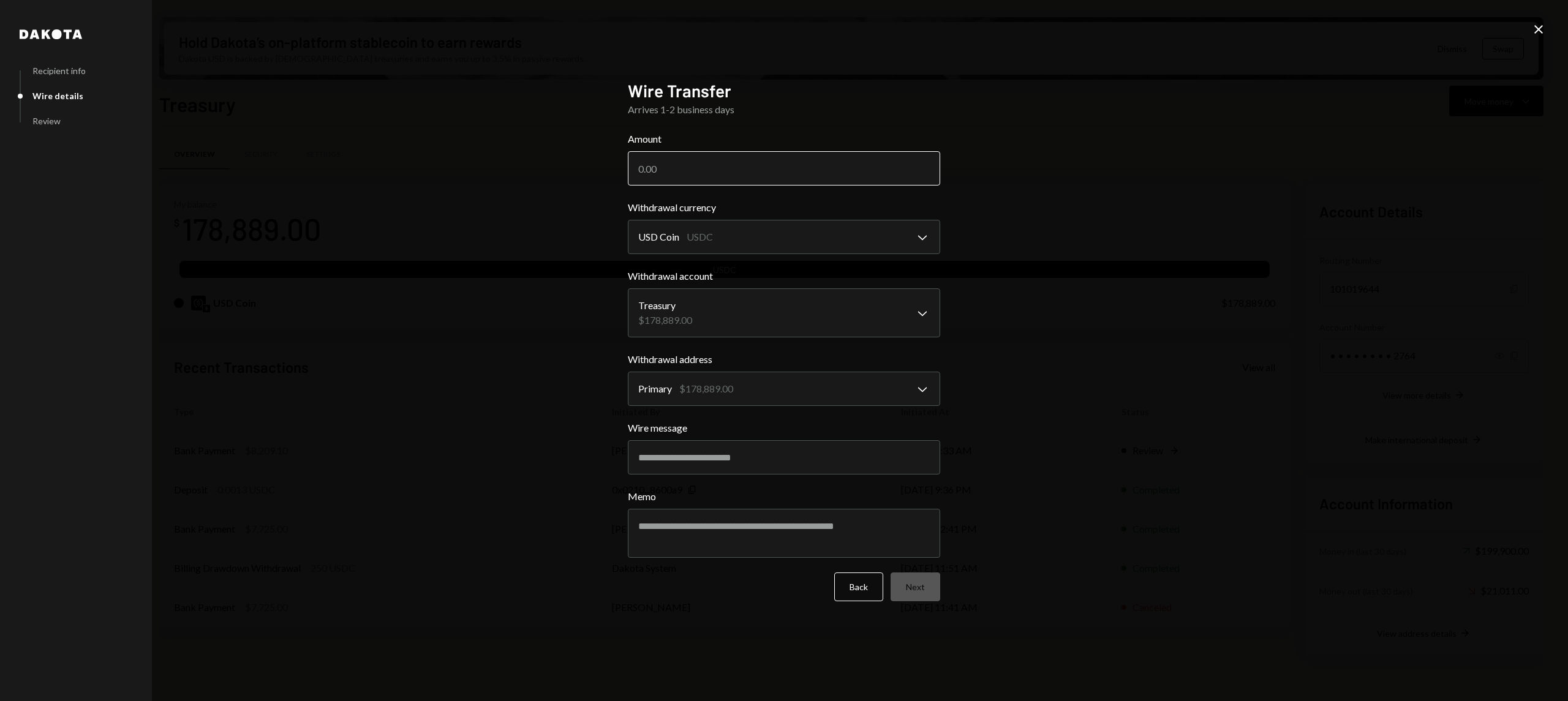
click at [703, 172] on input "Amount" at bounding box center [784, 169] width 312 height 34
click at [696, 174] on input "Amount" at bounding box center [784, 169] width 312 height 34
type input "8209.10"
click at [706, 461] on input "Wire message" at bounding box center [784, 458] width 312 height 34
type input "**********"
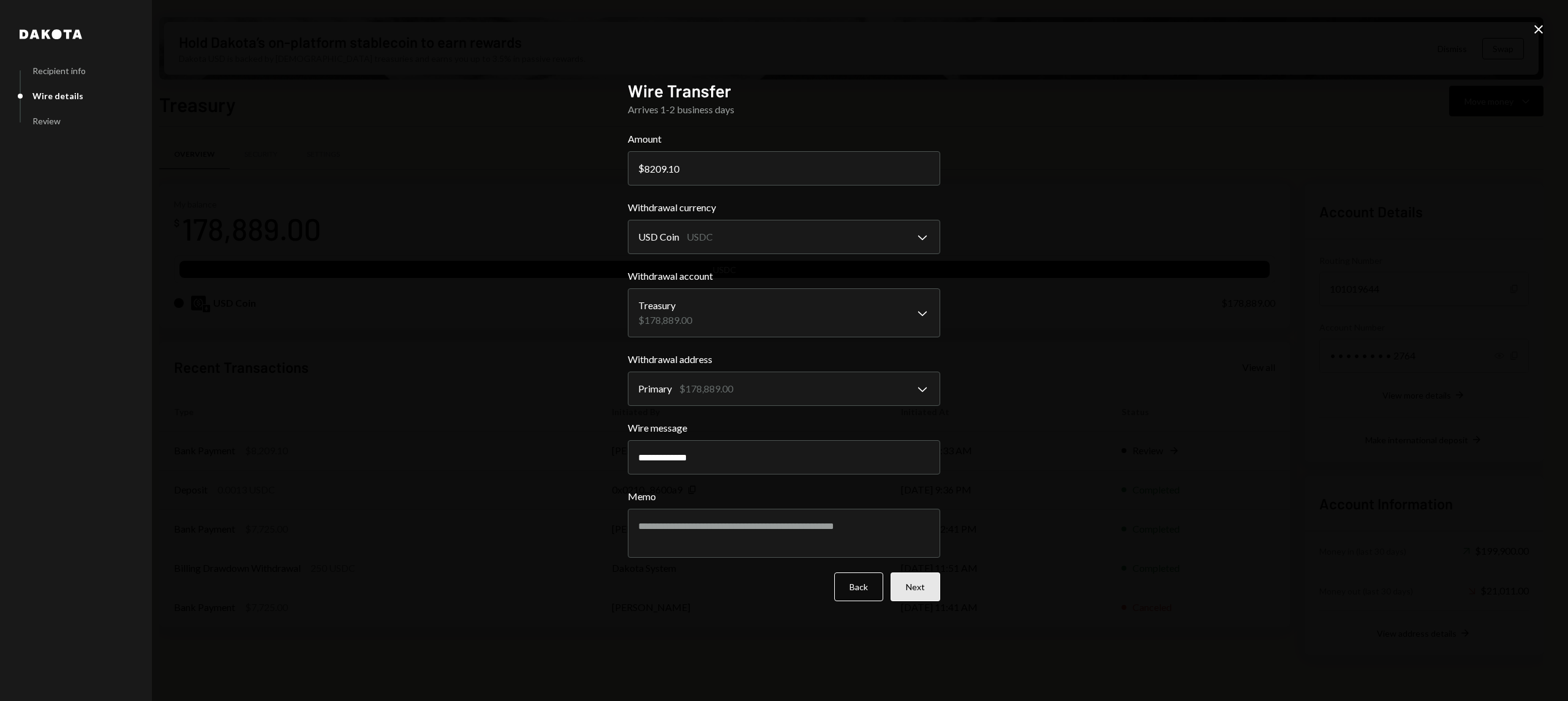
drag, startPoint x: 909, startPoint y: 570, endPoint x: 912, endPoint y: 581, distance: 11.4
click at [909, 572] on form "**********" at bounding box center [784, 366] width 312 height 470
click at [914, 584] on button "Next" at bounding box center [915, 587] width 49 height 29
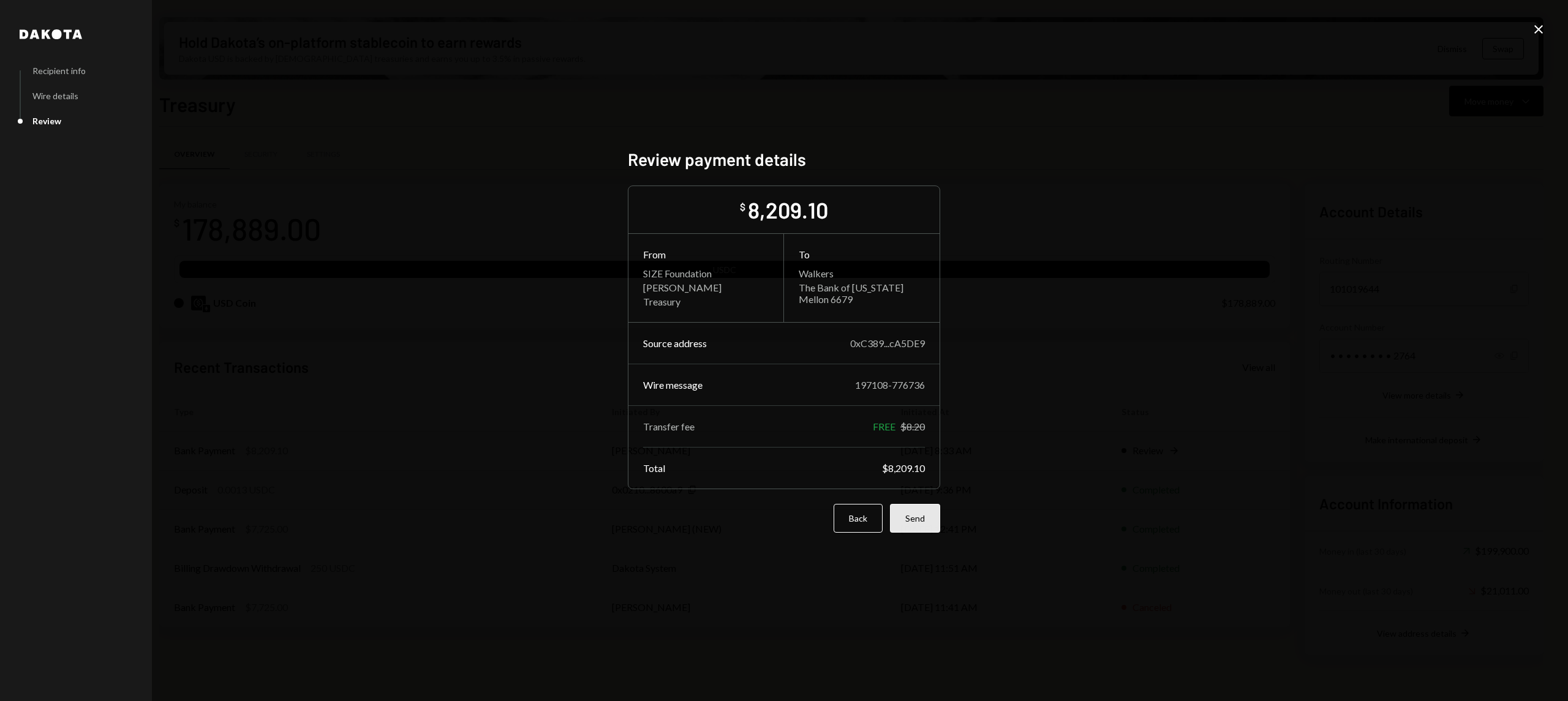
click at [935, 504] on button "Send" at bounding box center [915, 518] width 50 height 29
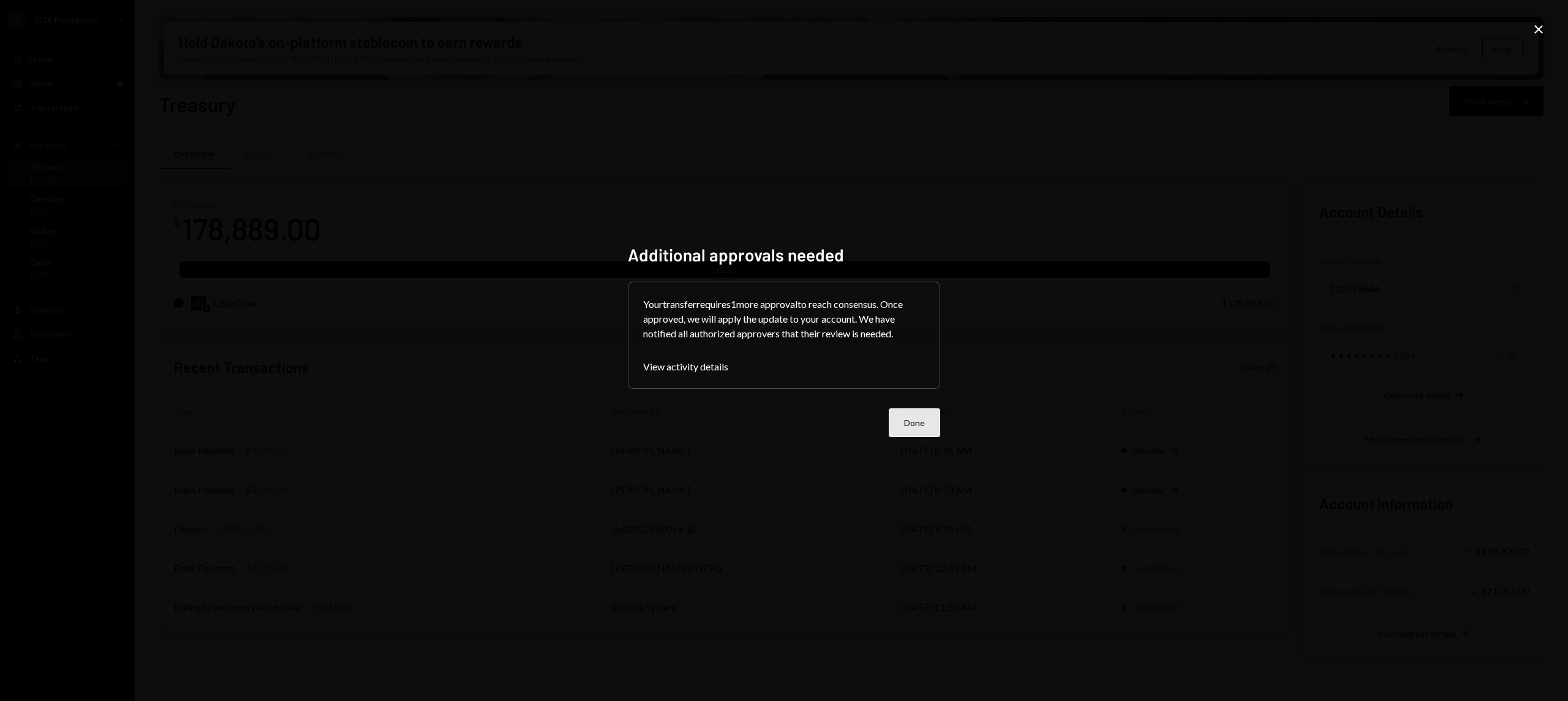
click at [928, 425] on button "Done" at bounding box center [914, 423] width 52 height 29
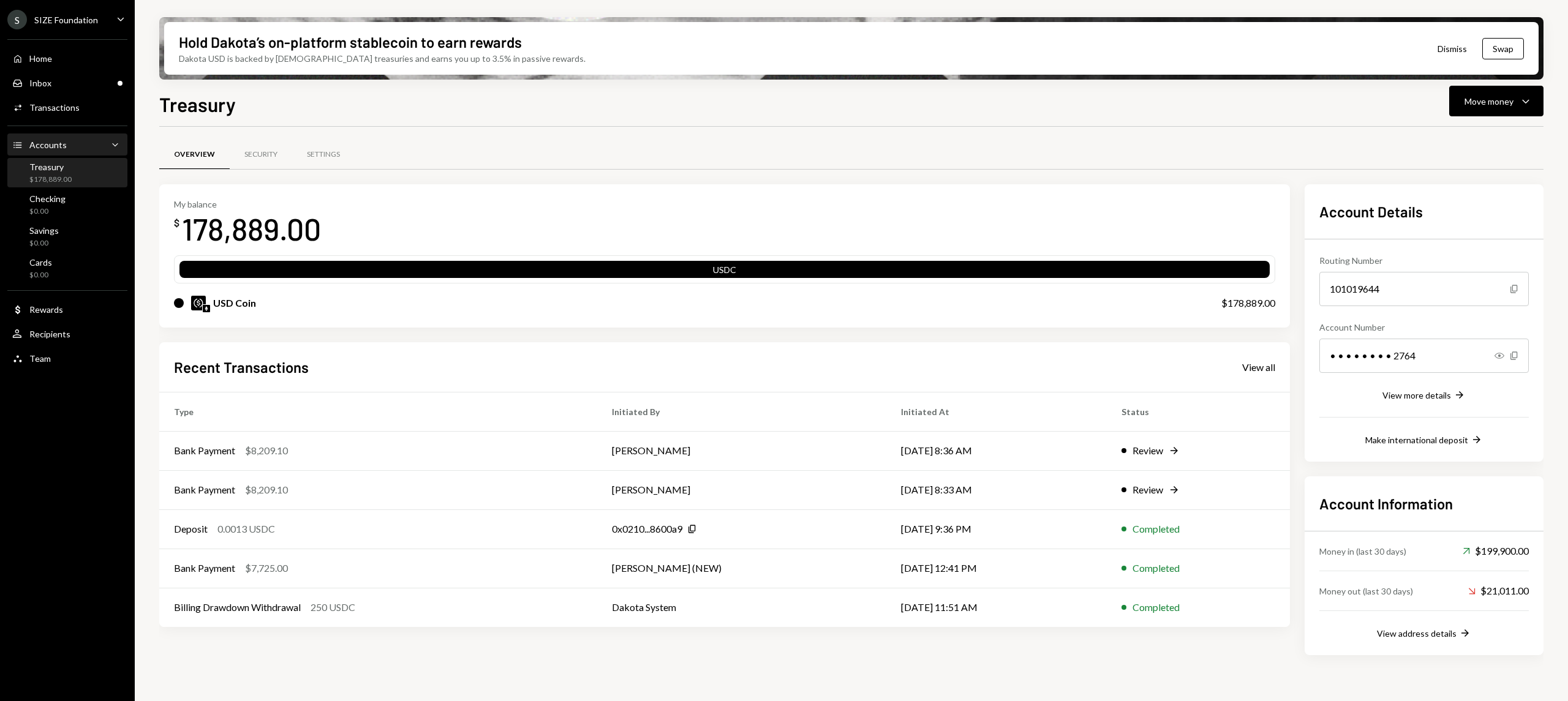
click at [99, 143] on div "Accounts Accounts Caret Down" at bounding box center [67, 145] width 111 height 13
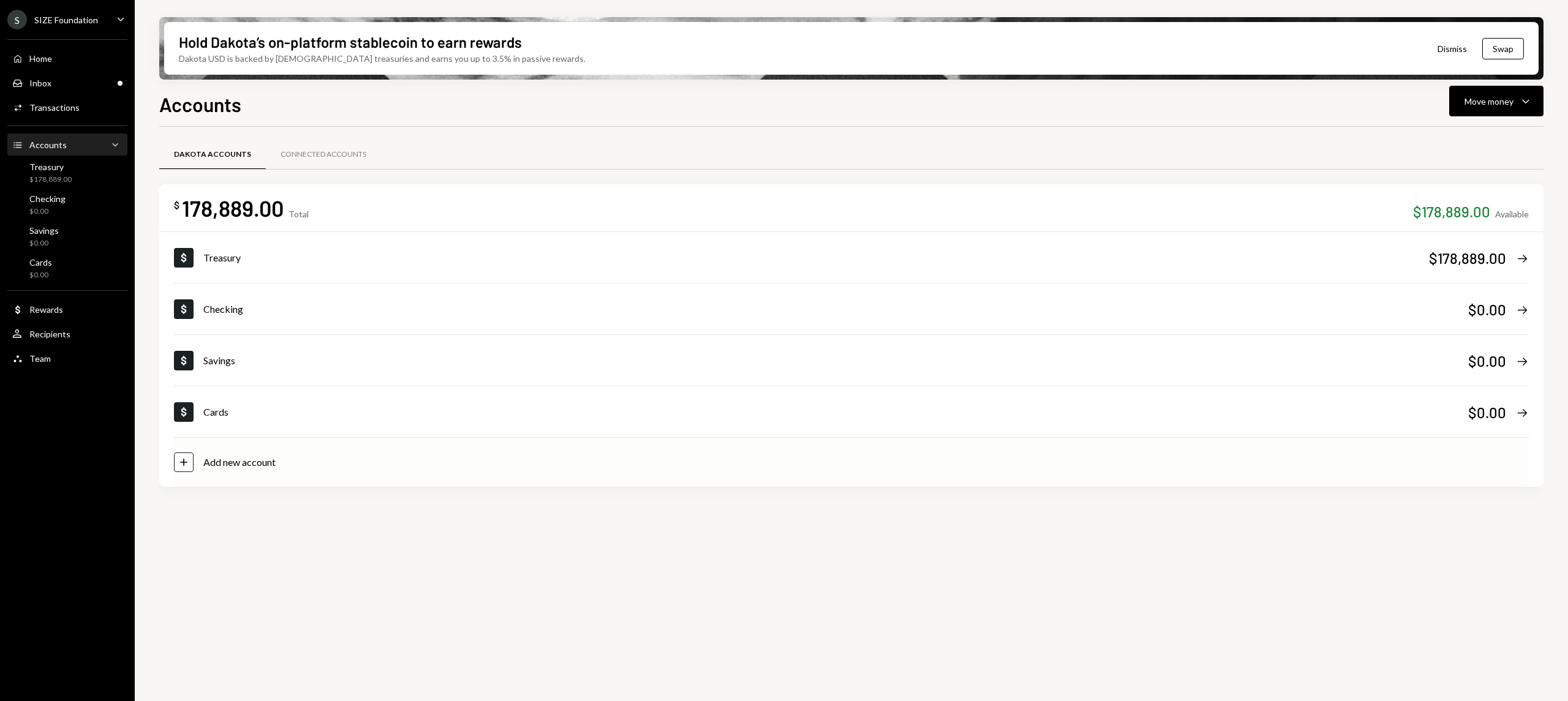
click at [249, 468] on div "Add new account" at bounding box center [239, 462] width 72 height 15
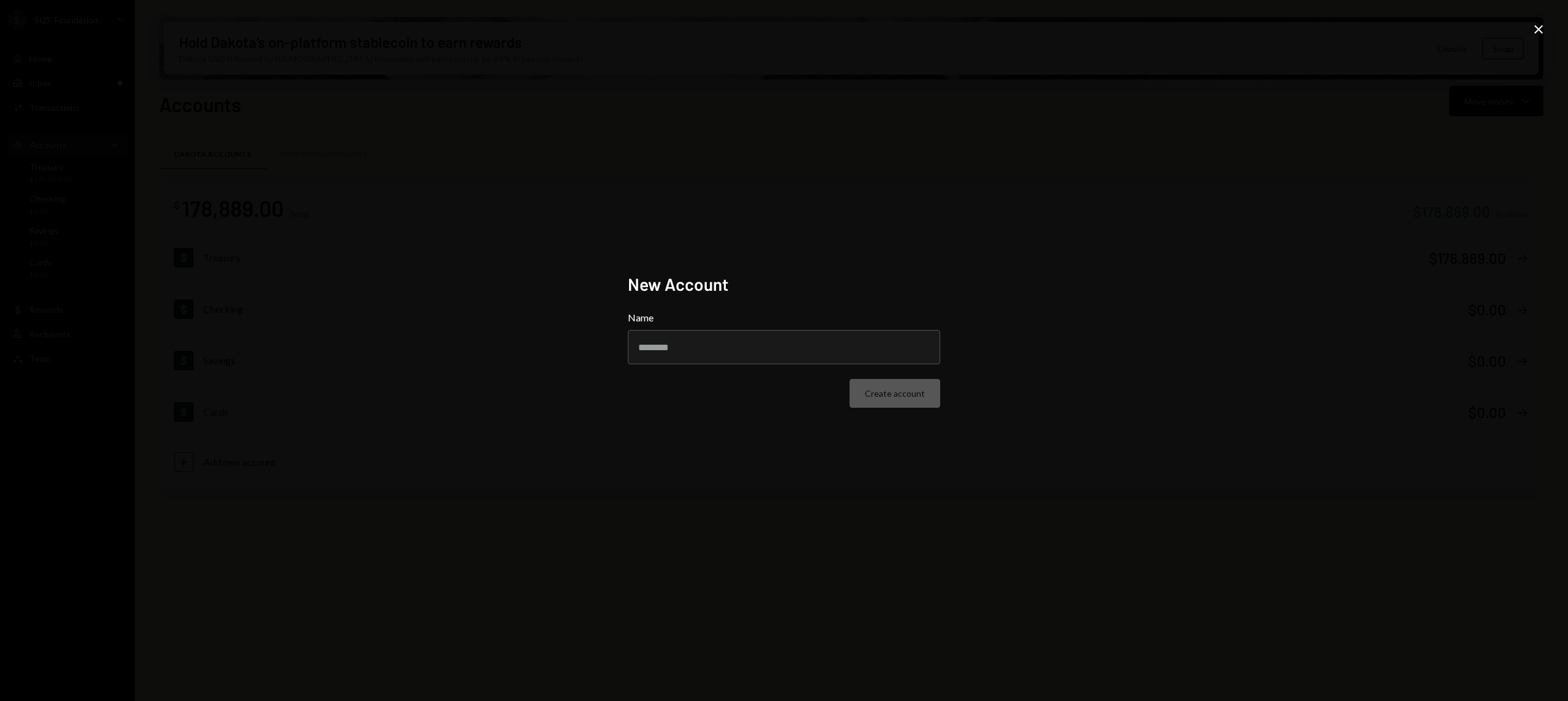
click at [1541, 28] on icon "Close" at bounding box center [1538, 30] width 15 height 15
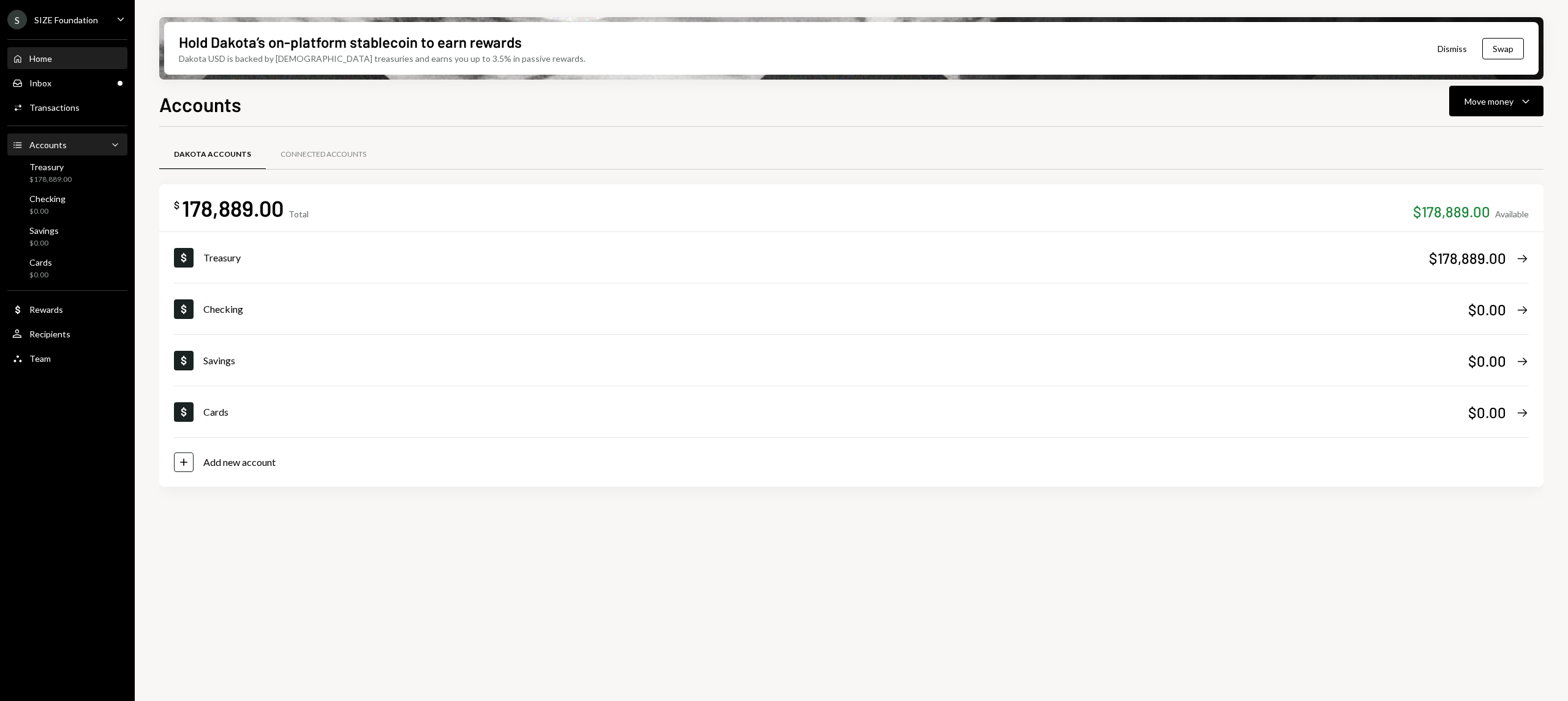
click at [66, 66] on div "Home Home" at bounding box center [67, 59] width 111 height 21
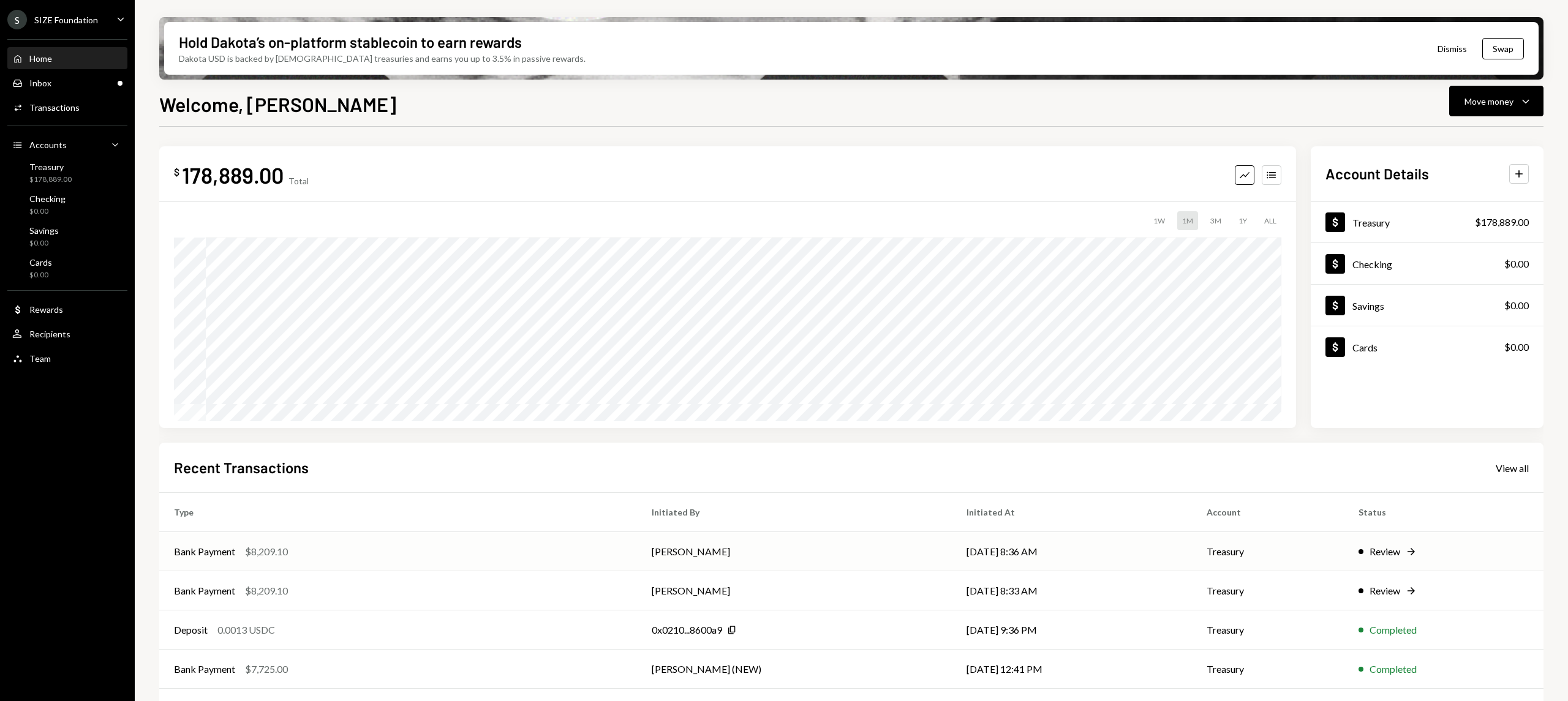
click at [1408, 552] on icon "Right Arrow" at bounding box center [1410, 552] width 12 height 12
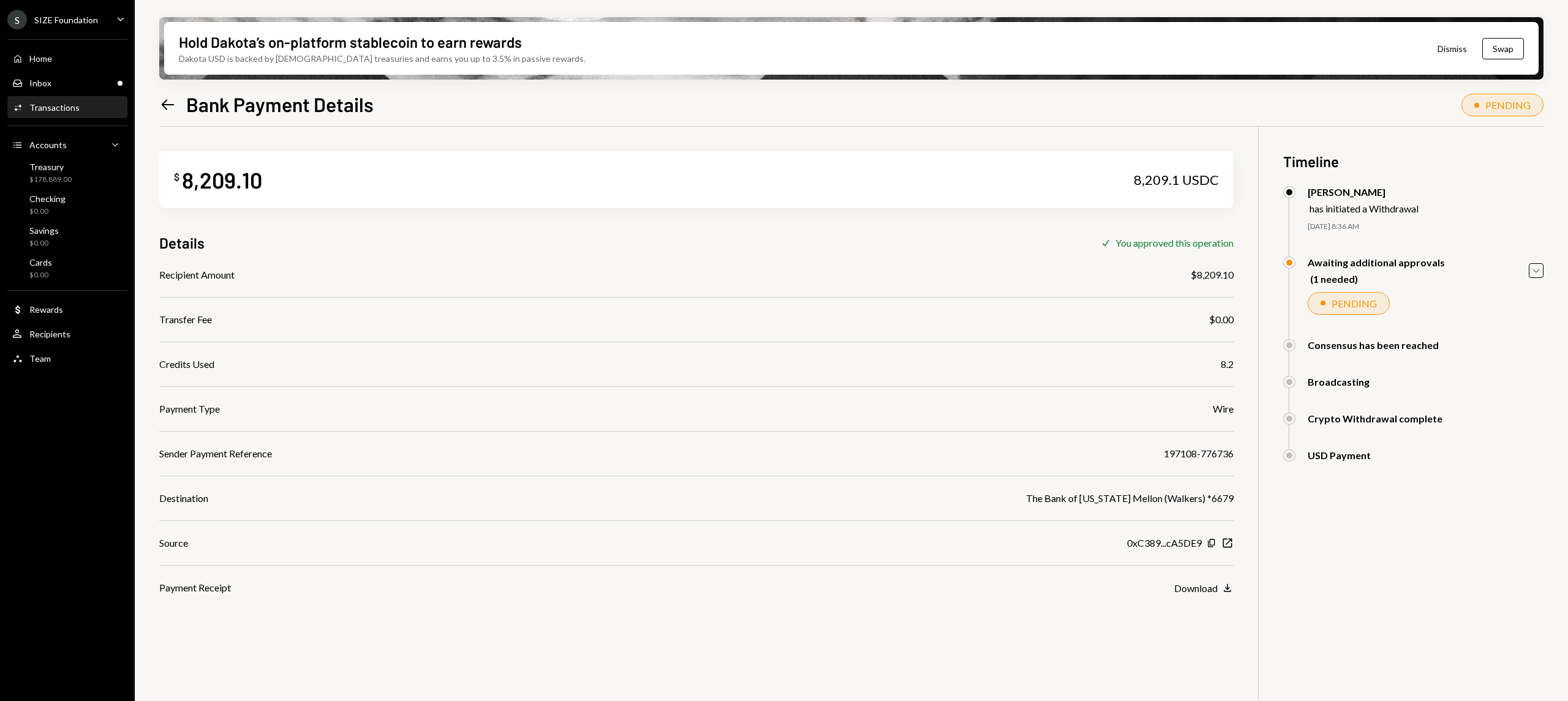
click at [175, 104] on icon "Left Arrow" at bounding box center [167, 105] width 17 height 17
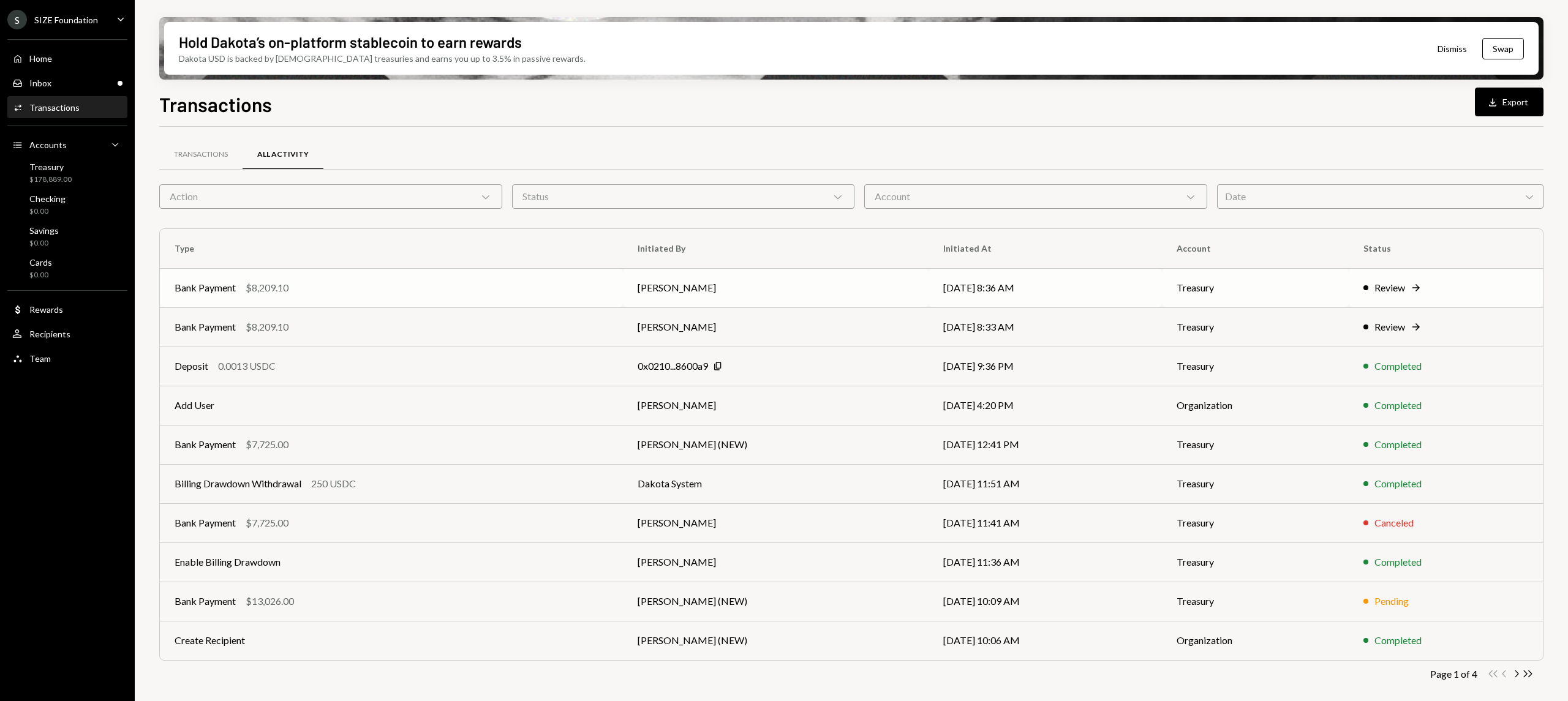
click at [1396, 284] on div "Review" at bounding box center [1389, 288] width 31 height 15
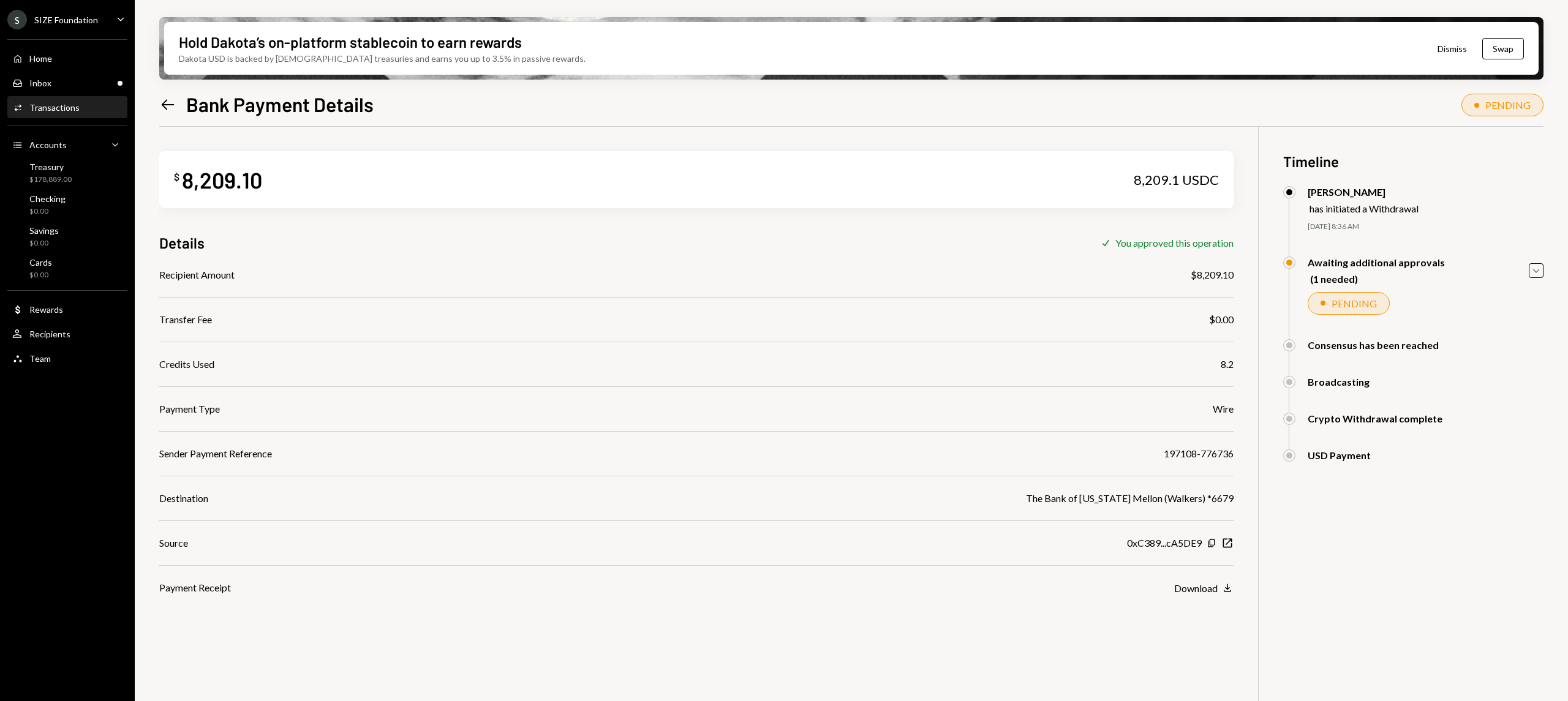
click at [96, 25] on div "S SIZE Foundation" at bounding box center [52, 19] width 90 height 19
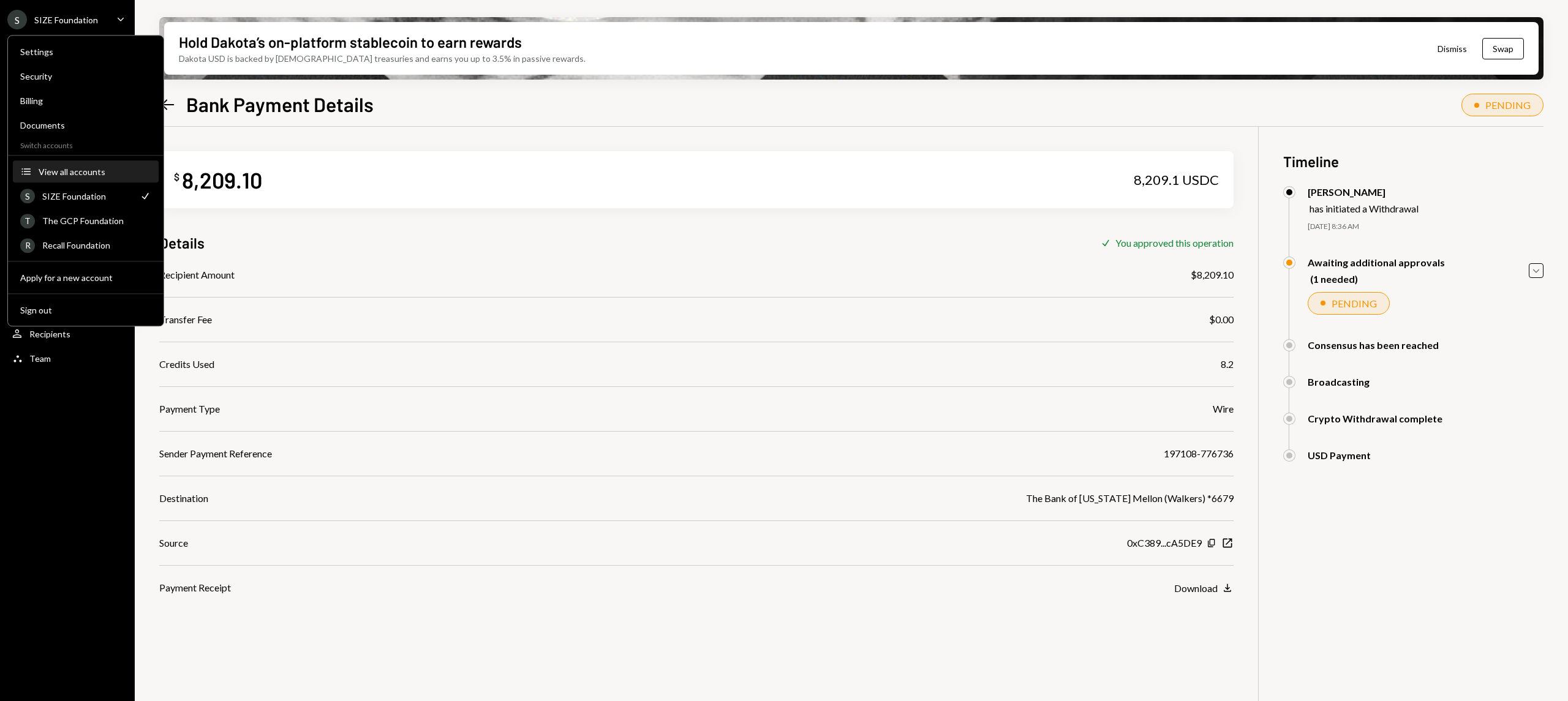
click at [77, 167] on div "View all accounts" at bounding box center [95, 172] width 113 height 10
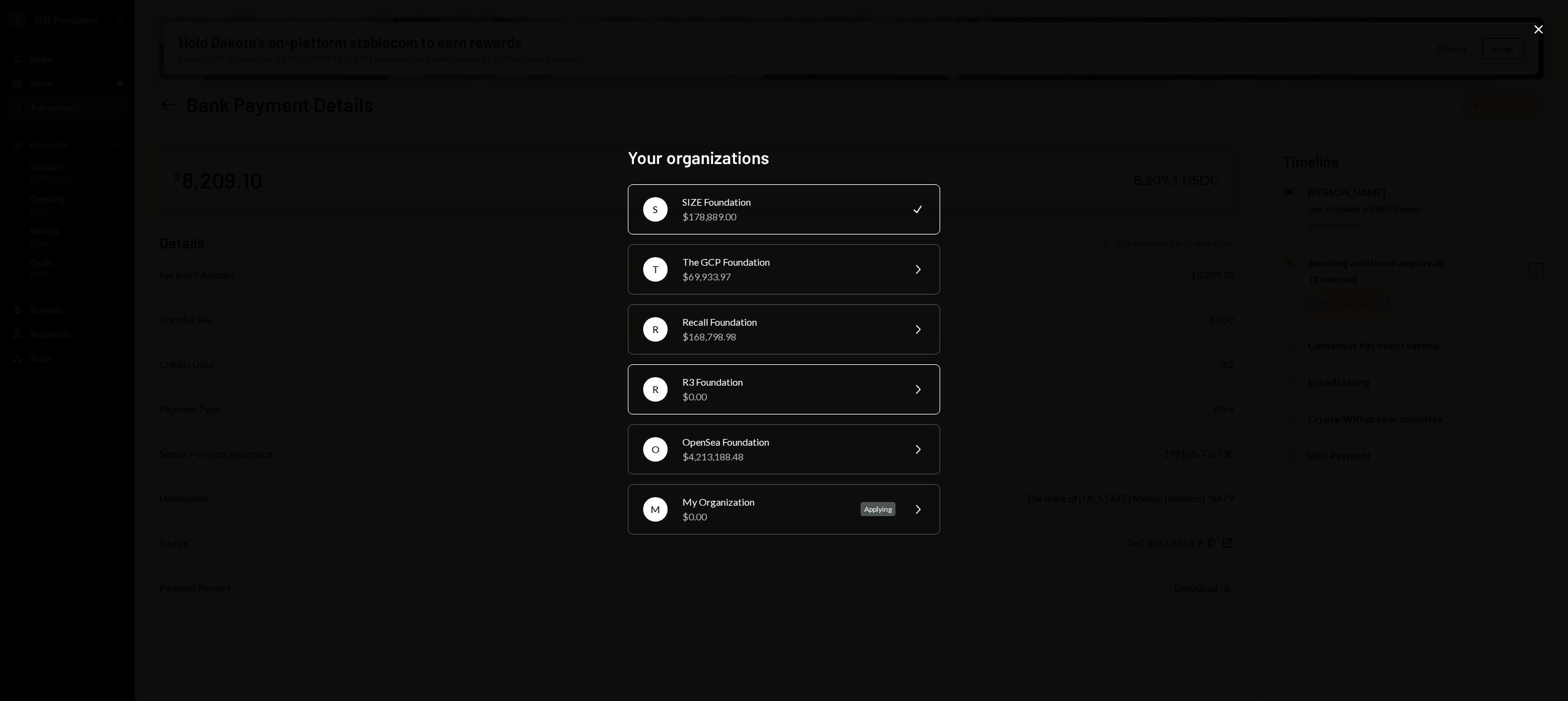
click at [824, 388] on div "R3 Foundation" at bounding box center [788, 382] width 213 height 15
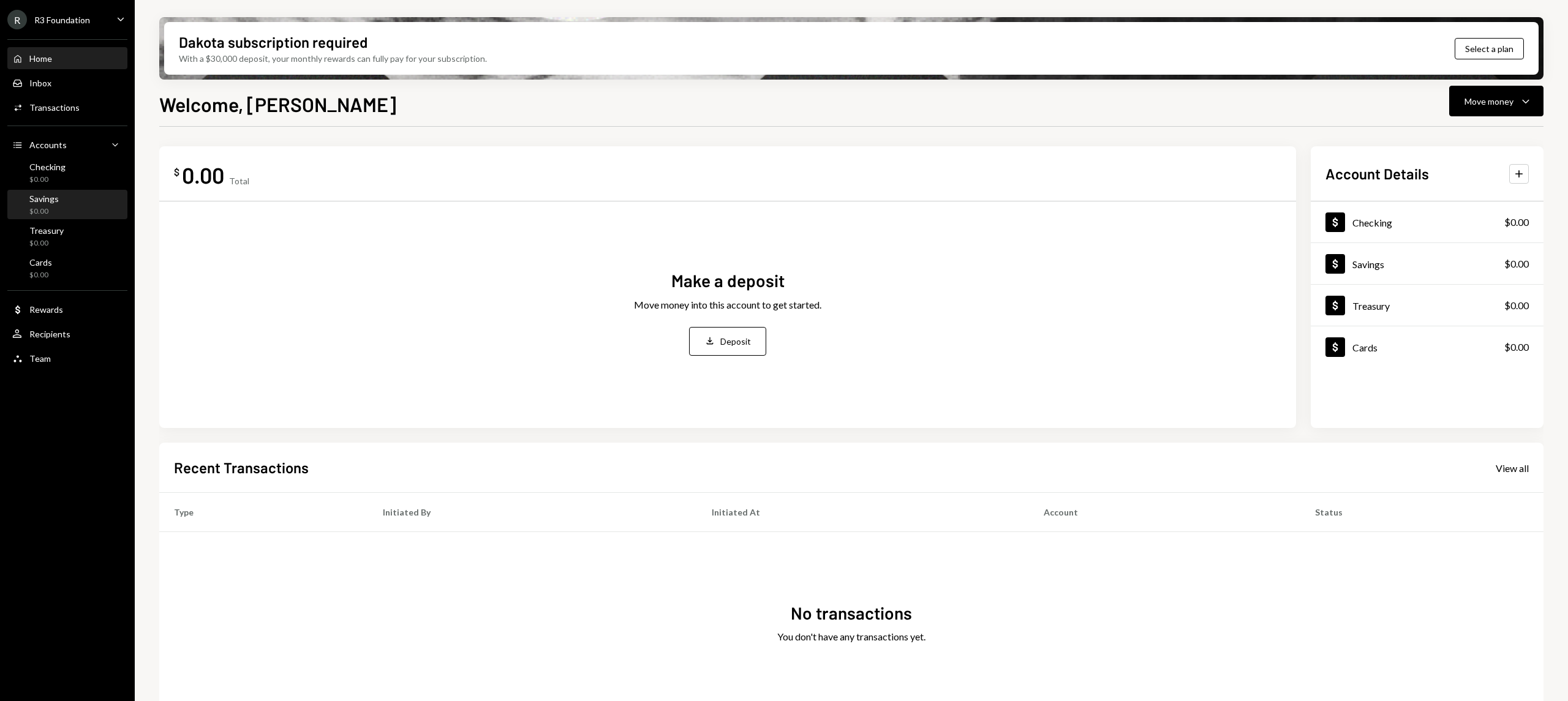
click at [75, 209] on div "Savings $0.00" at bounding box center [67, 205] width 111 height 23
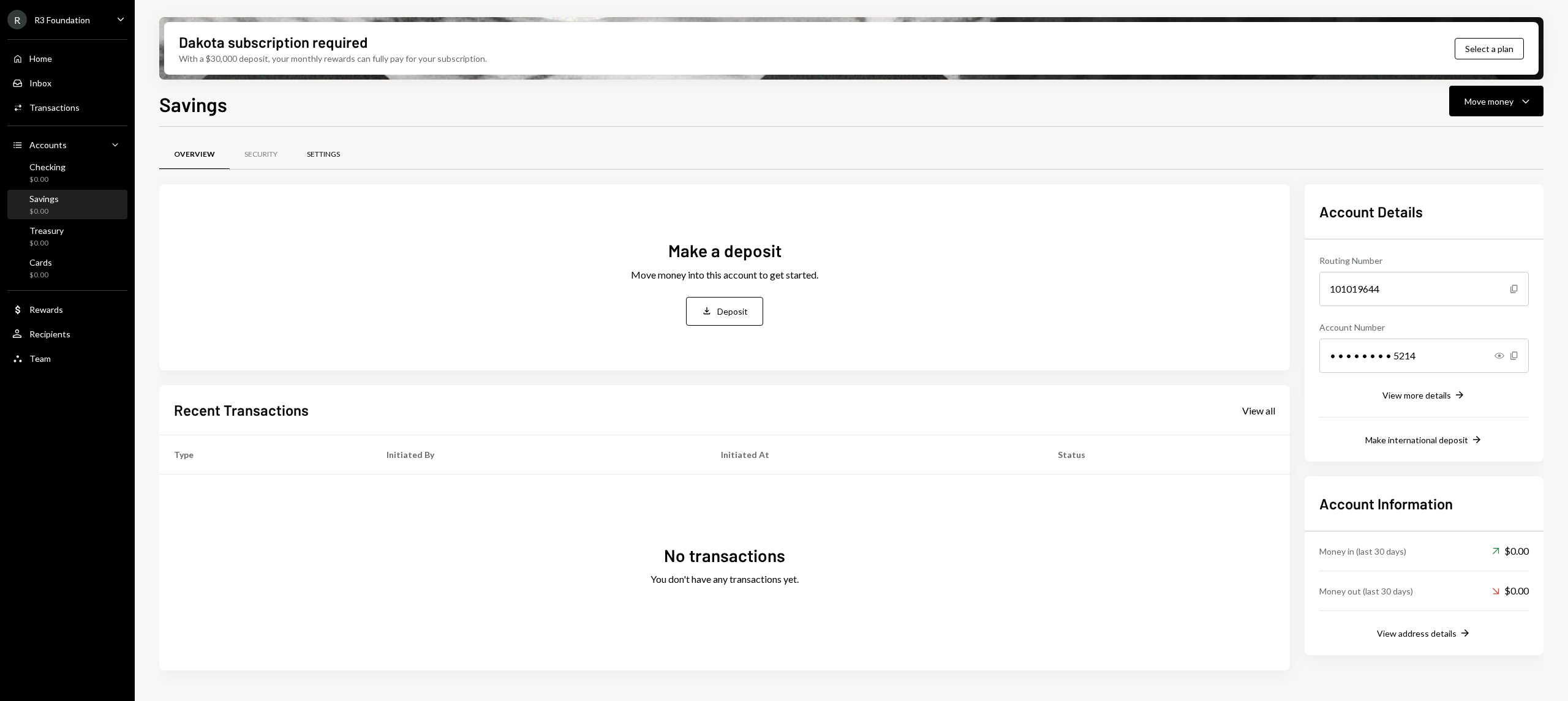
click at [331, 155] on div "Settings" at bounding box center [323, 155] width 33 height 10
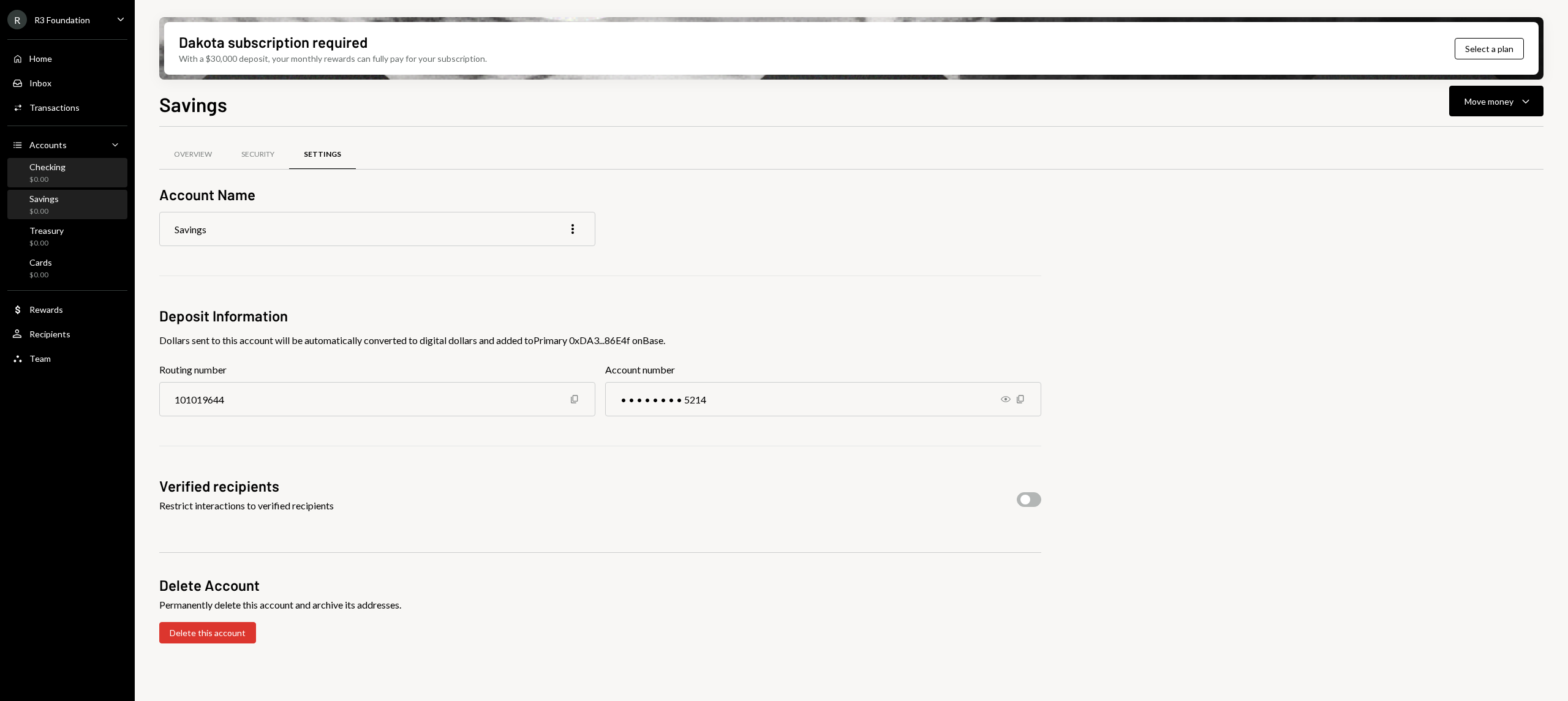
click at [74, 170] on div "Checking $0.00" at bounding box center [67, 173] width 111 height 23
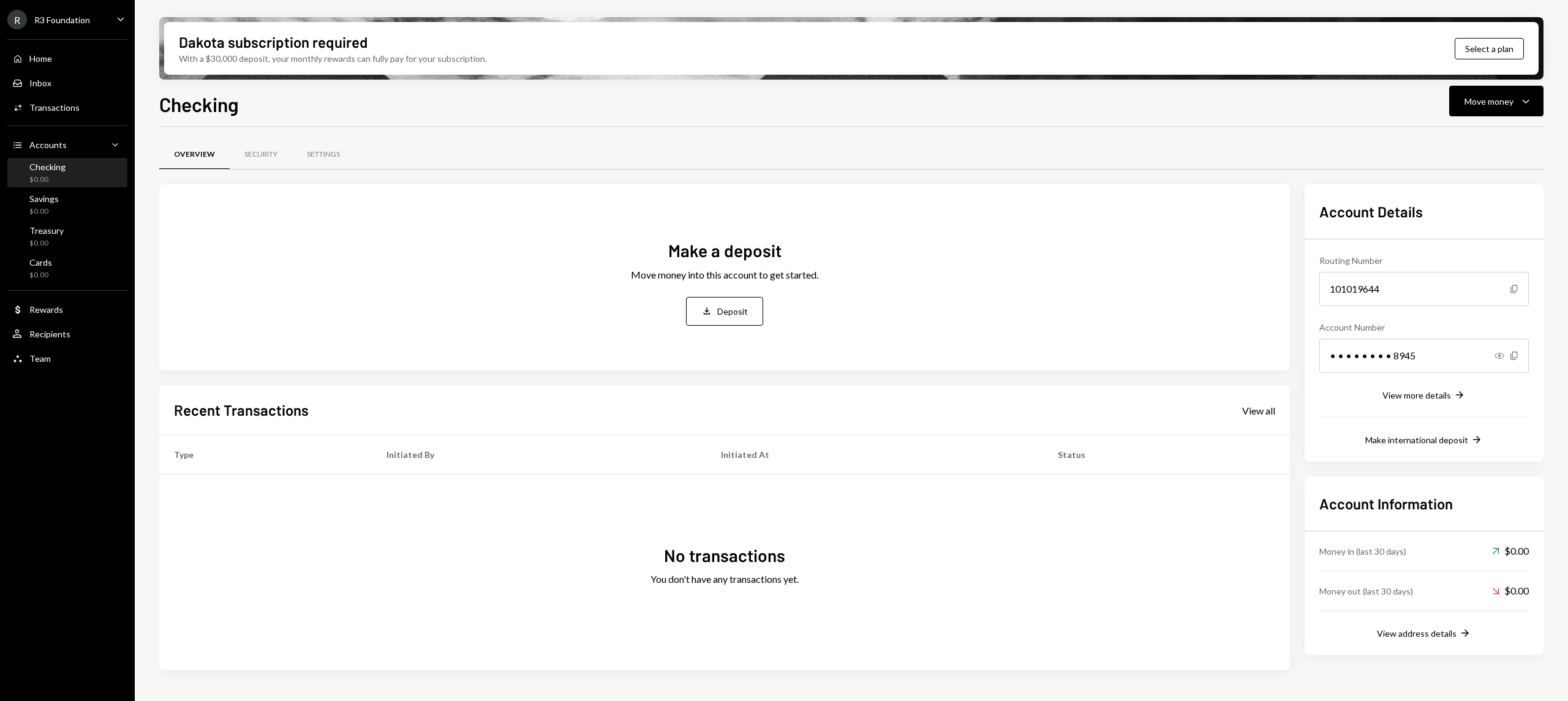
click at [46, 163] on div "Checking" at bounding box center [47, 167] width 36 height 10
click at [733, 308] on div "Deposit" at bounding box center [732, 311] width 31 height 13
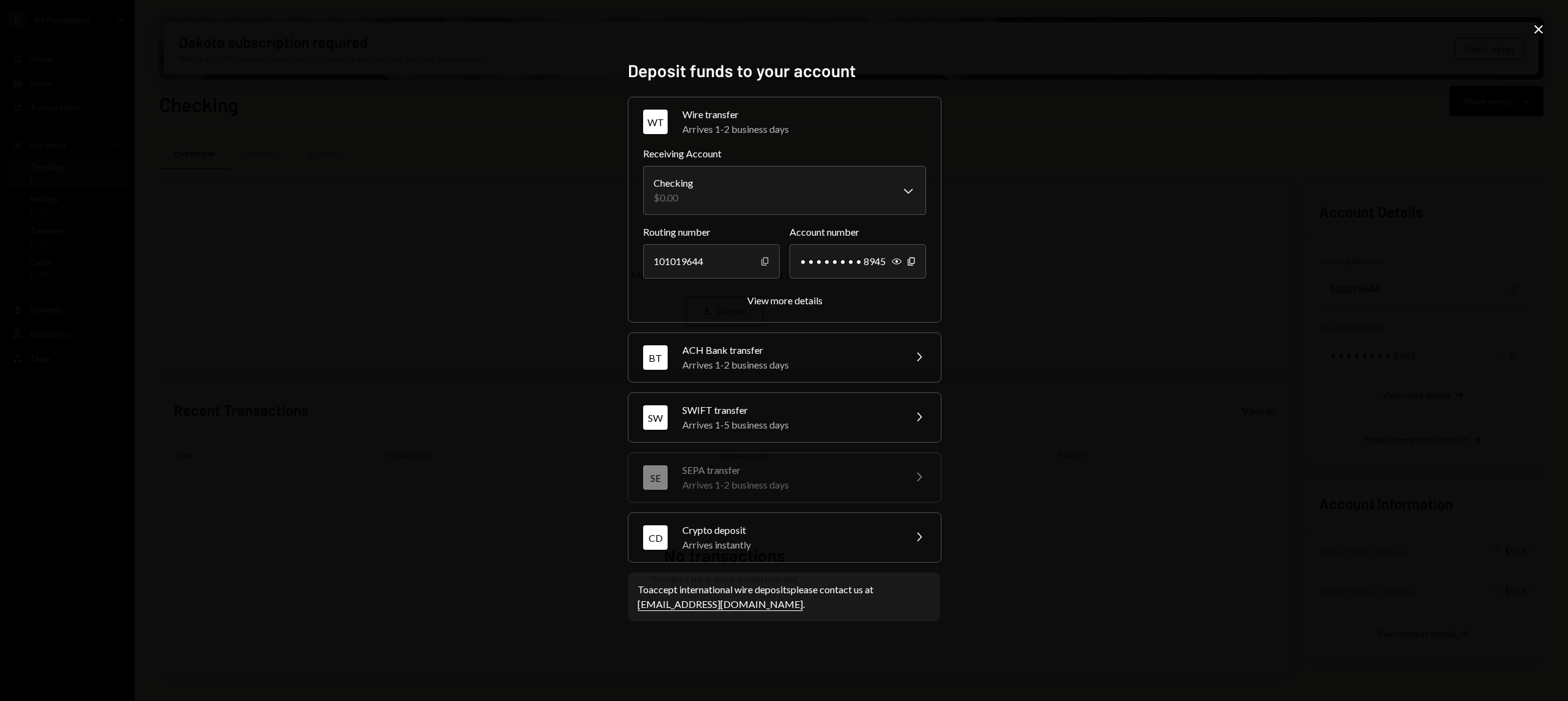
click at [767, 263] on icon "Copy" at bounding box center [765, 261] width 10 height 10
click at [798, 298] on div "View more details" at bounding box center [785, 300] width 75 height 12
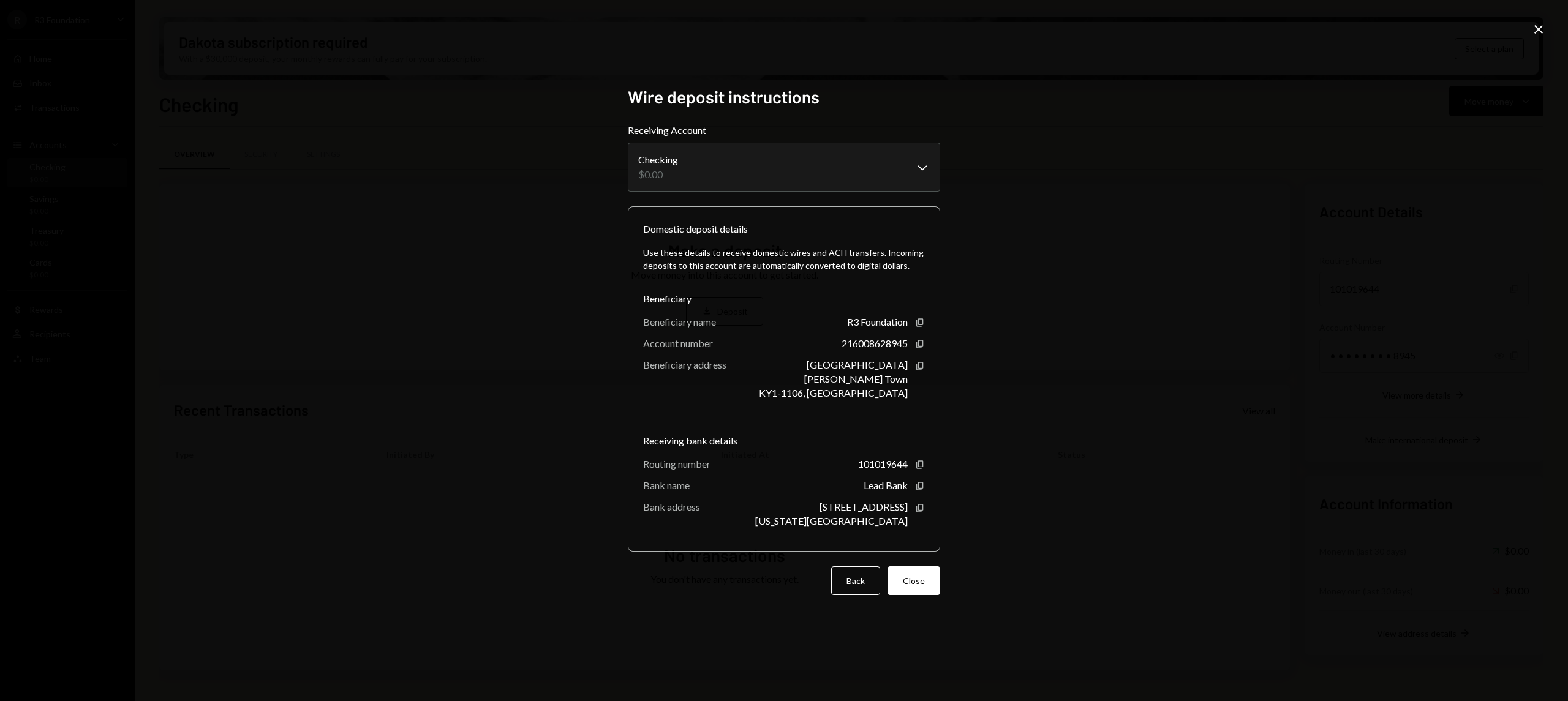
click at [921, 328] on div "R3 Foundation Copy" at bounding box center [886, 322] width 78 height 12
click at [918, 326] on icon "button" at bounding box center [919, 322] width 7 height 8
click at [916, 348] on icon "button" at bounding box center [919, 343] width 7 height 8
click at [916, 370] on icon "button" at bounding box center [919, 367] width 7 height 8
click at [922, 463] on icon "Copy" at bounding box center [919, 464] width 10 height 10
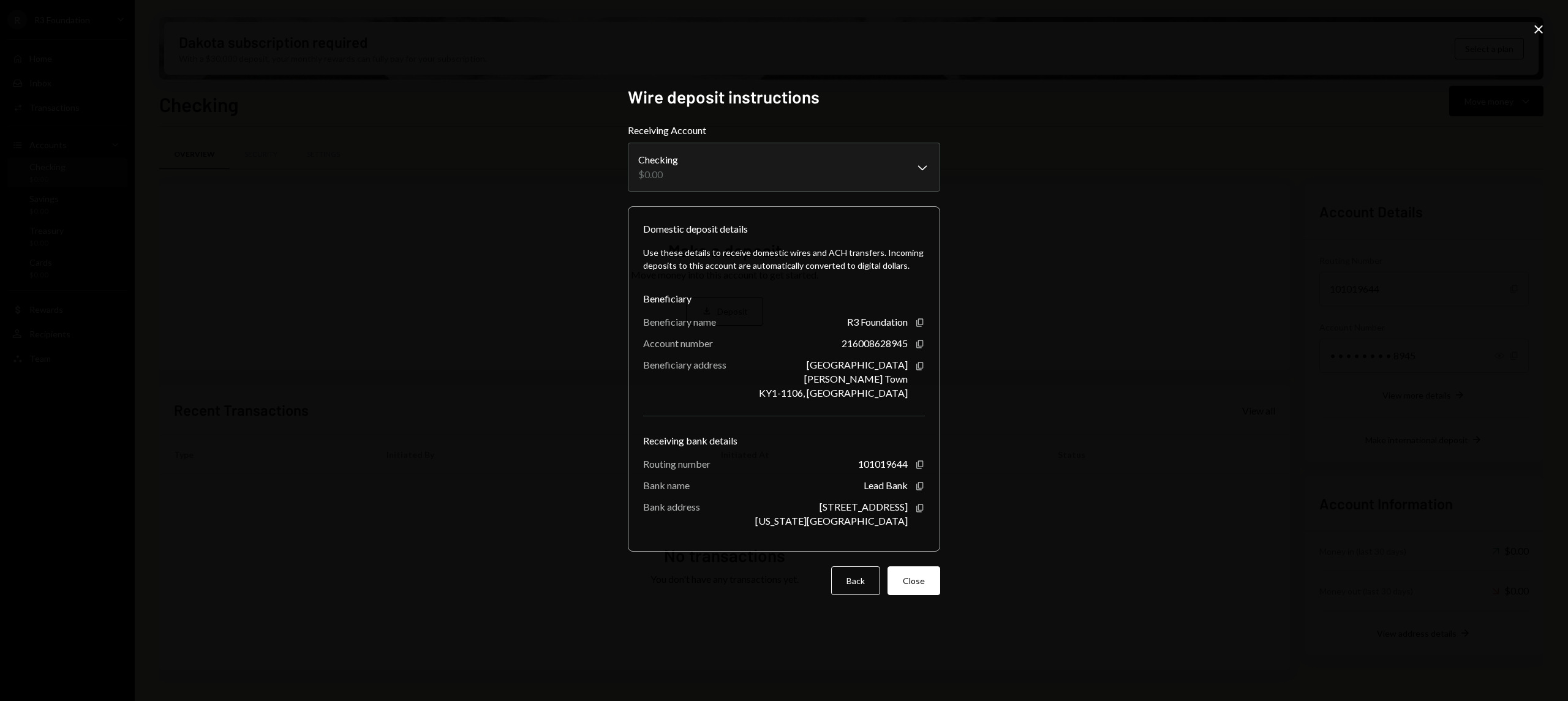
click at [924, 486] on div "Copy" at bounding box center [919, 486] width 10 height 10
click at [921, 482] on icon "Copy" at bounding box center [919, 486] width 10 height 10
click at [1537, 29] on icon at bounding box center [1537, 29] width 8 height 8
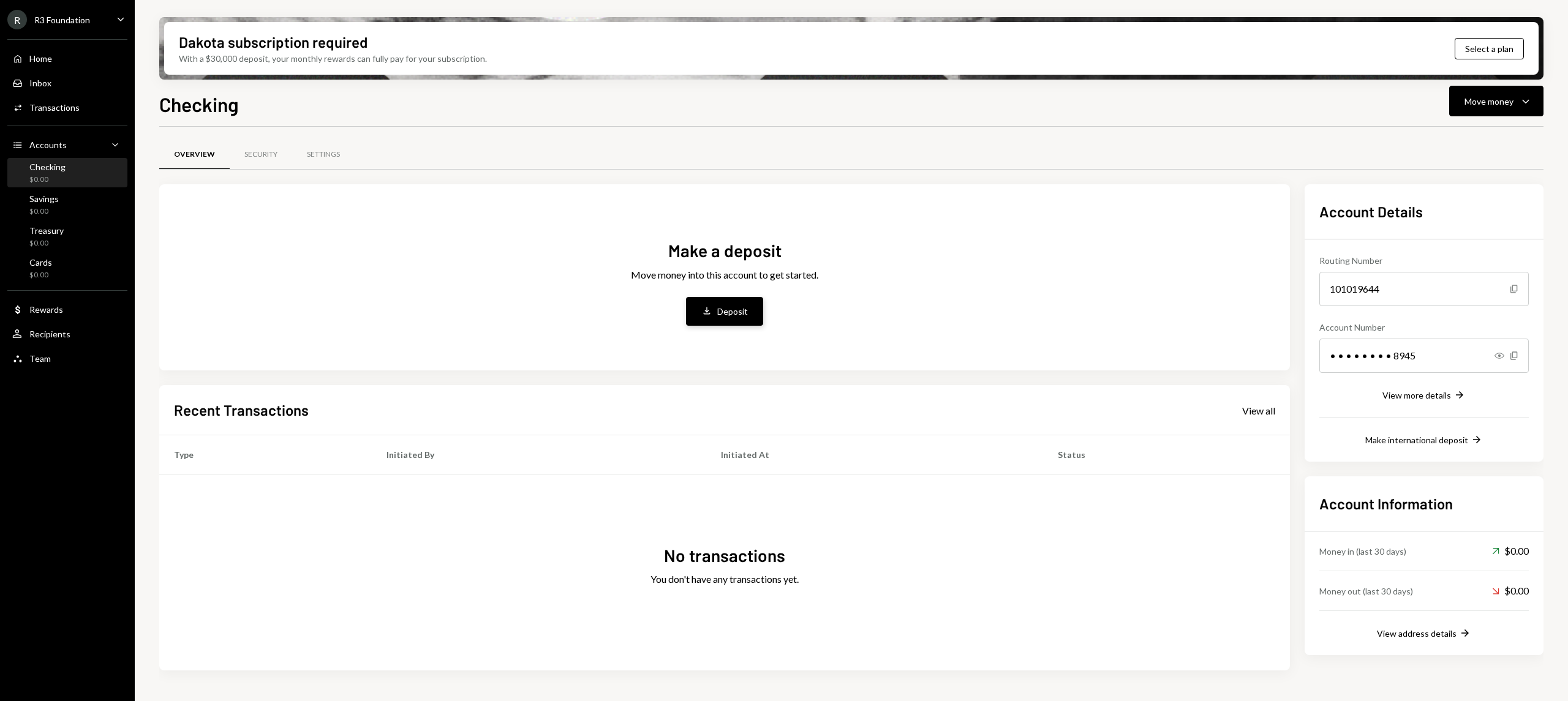
click at [747, 302] on button "Deposit Deposit" at bounding box center [724, 311] width 77 height 29
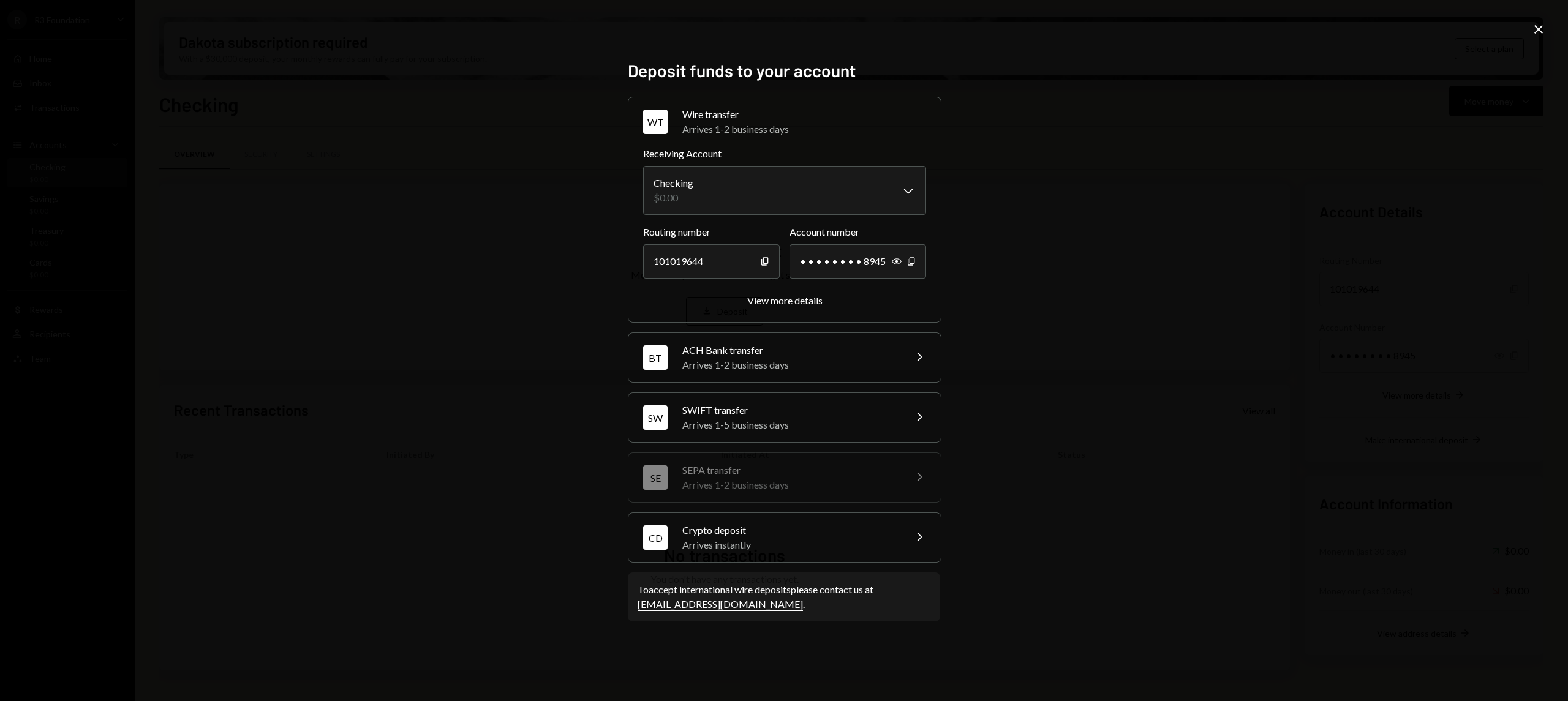
click at [892, 352] on div "ACH Bank transfer" at bounding box center [789, 350] width 214 height 15
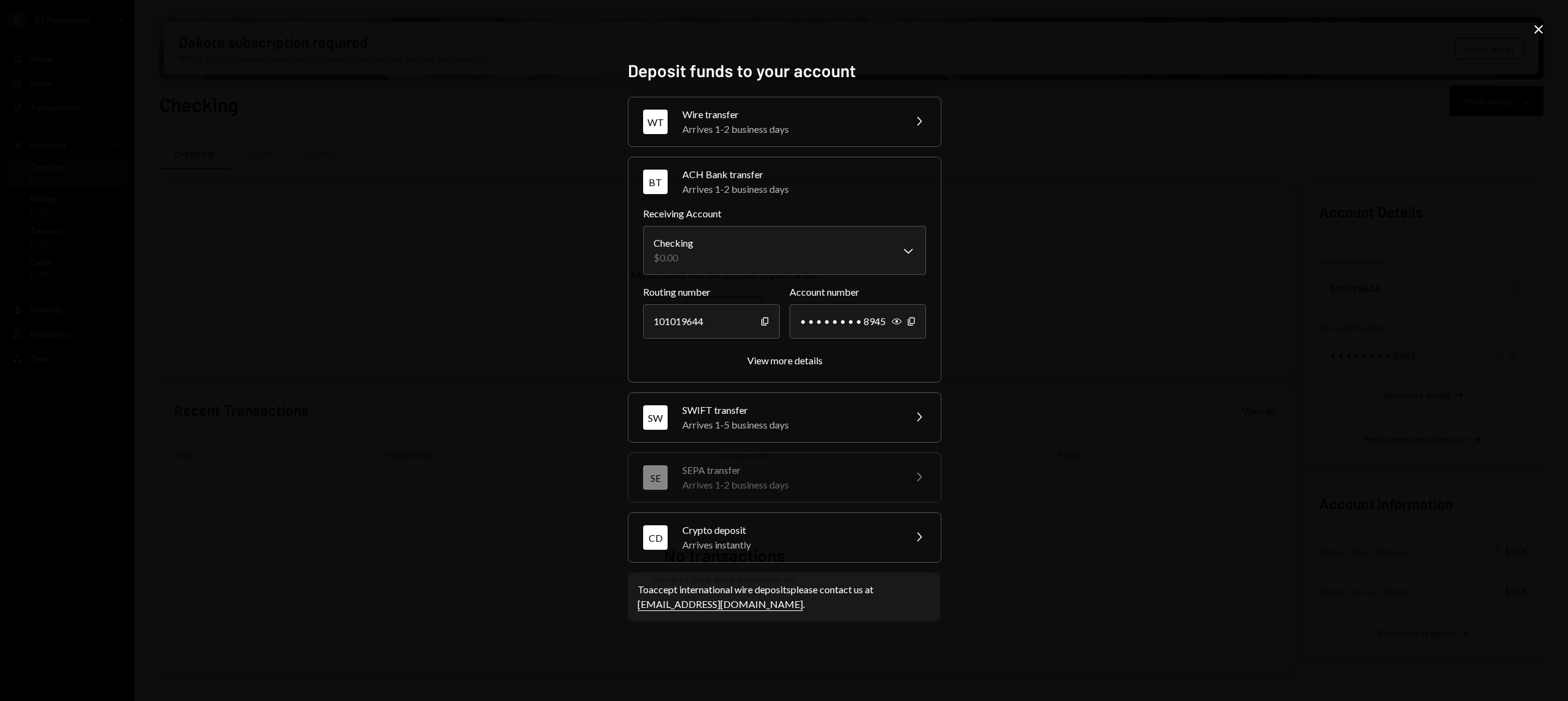
drag, startPoint x: 789, startPoint y: 356, endPoint x: 1006, endPoint y: 311, distance: 221.6
click at [1006, 311] on div "**********" at bounding box center [784, 350] width 1568 height 701
click at [800, 364] on button "View more details" at bounding box center [785, 361] width 75 height 13
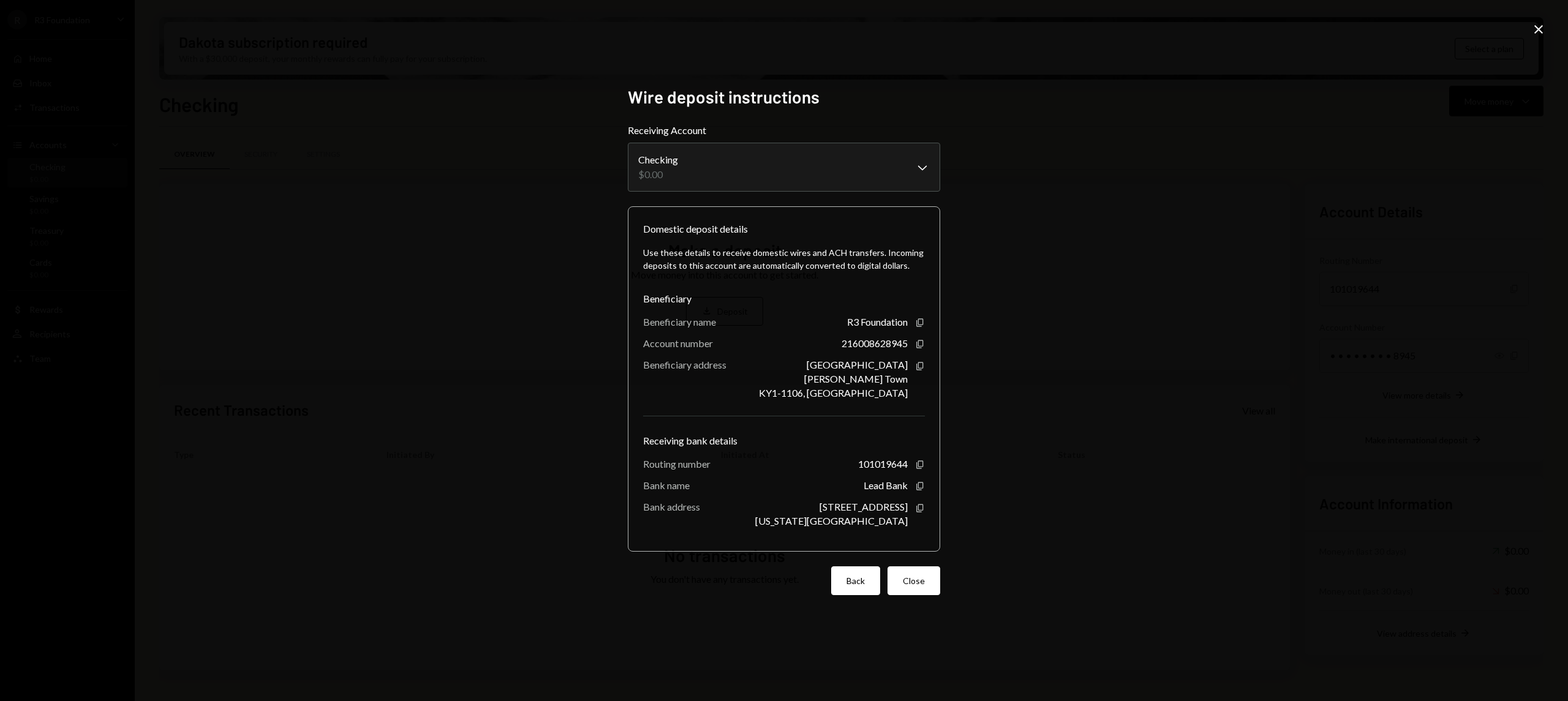
click at [868, 577] on button "Back" at bounding box center [856, 581] width 49 height 29
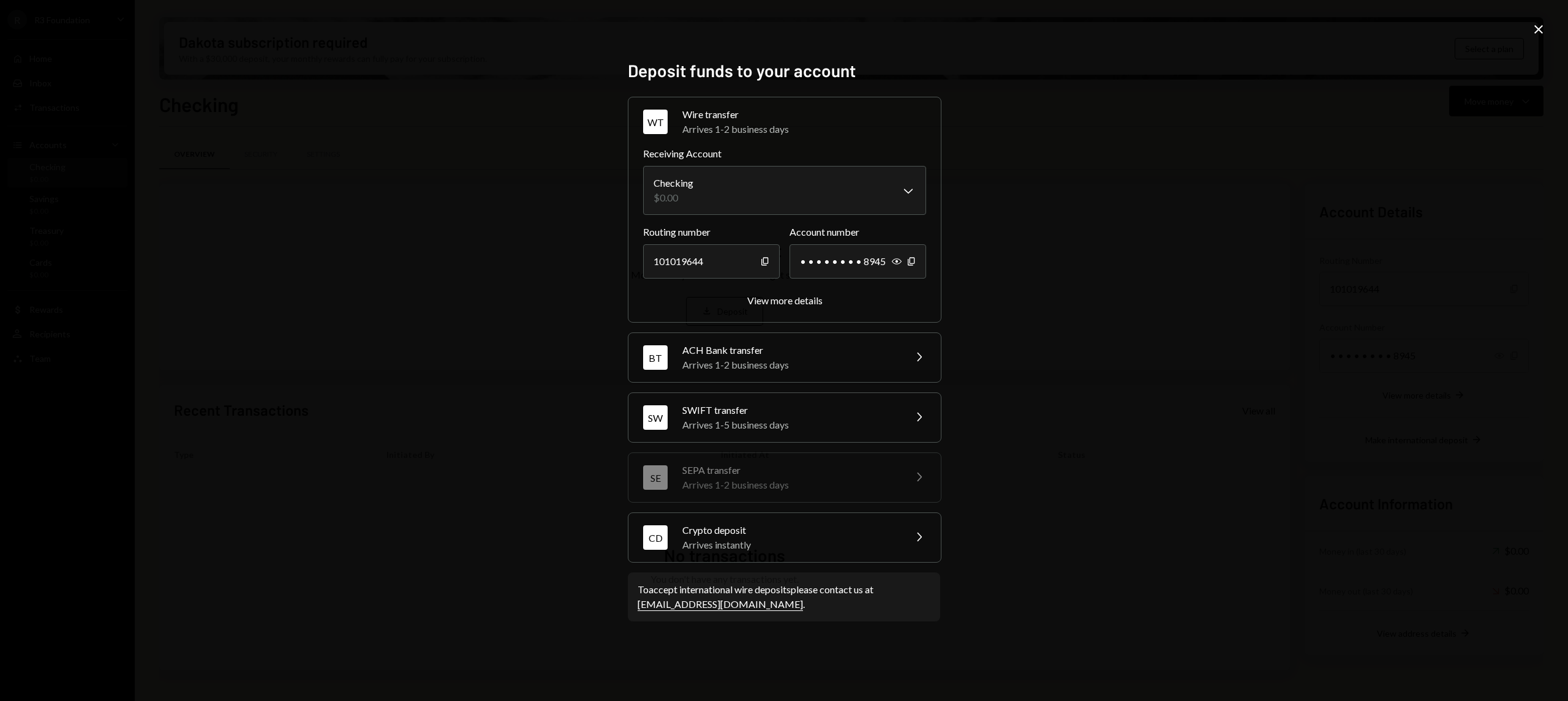
click at [866, 404] on div "SWIFT transfer" at bounding box center [789, 411] width 214 height 15
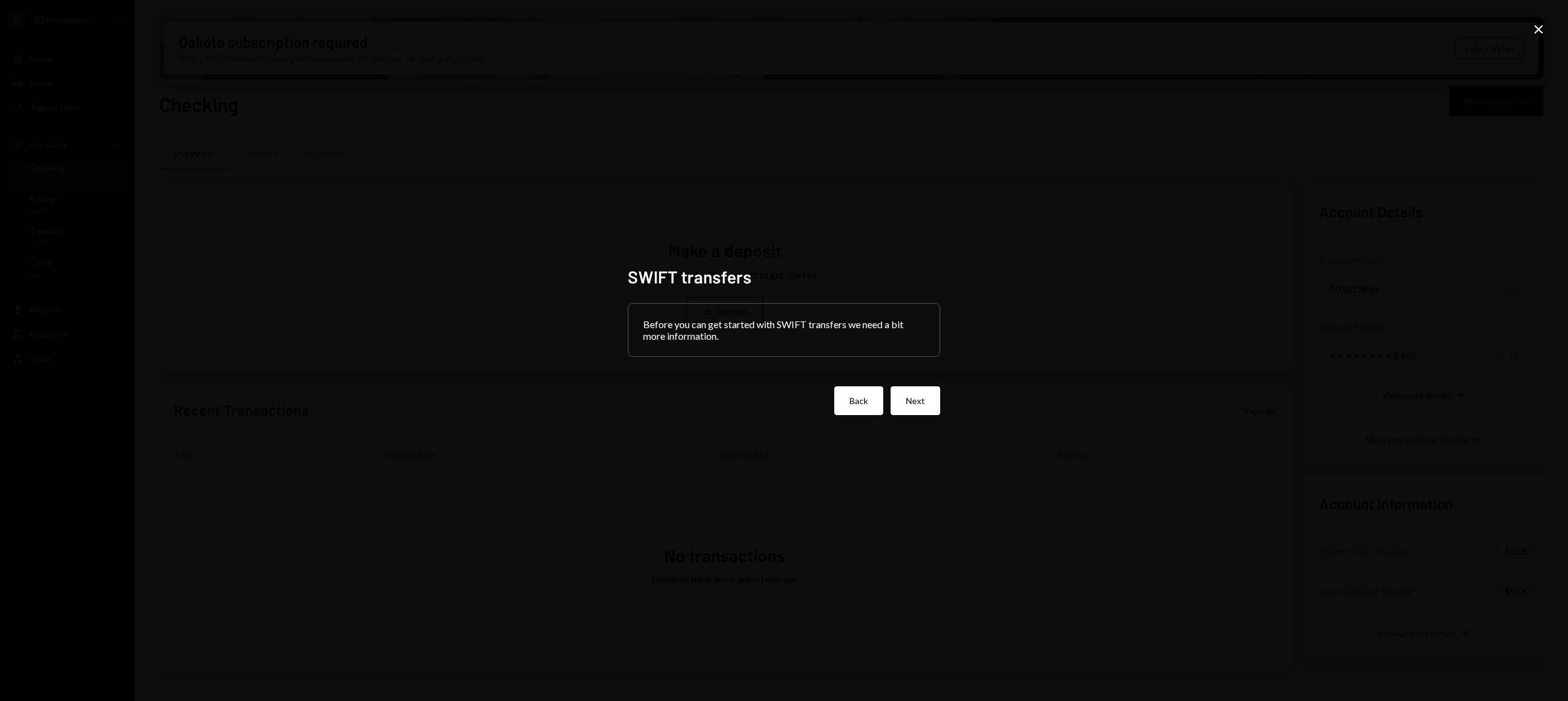
click at [856, 394] on button "Back" at bounding box center [859, 401] width 49 height 29
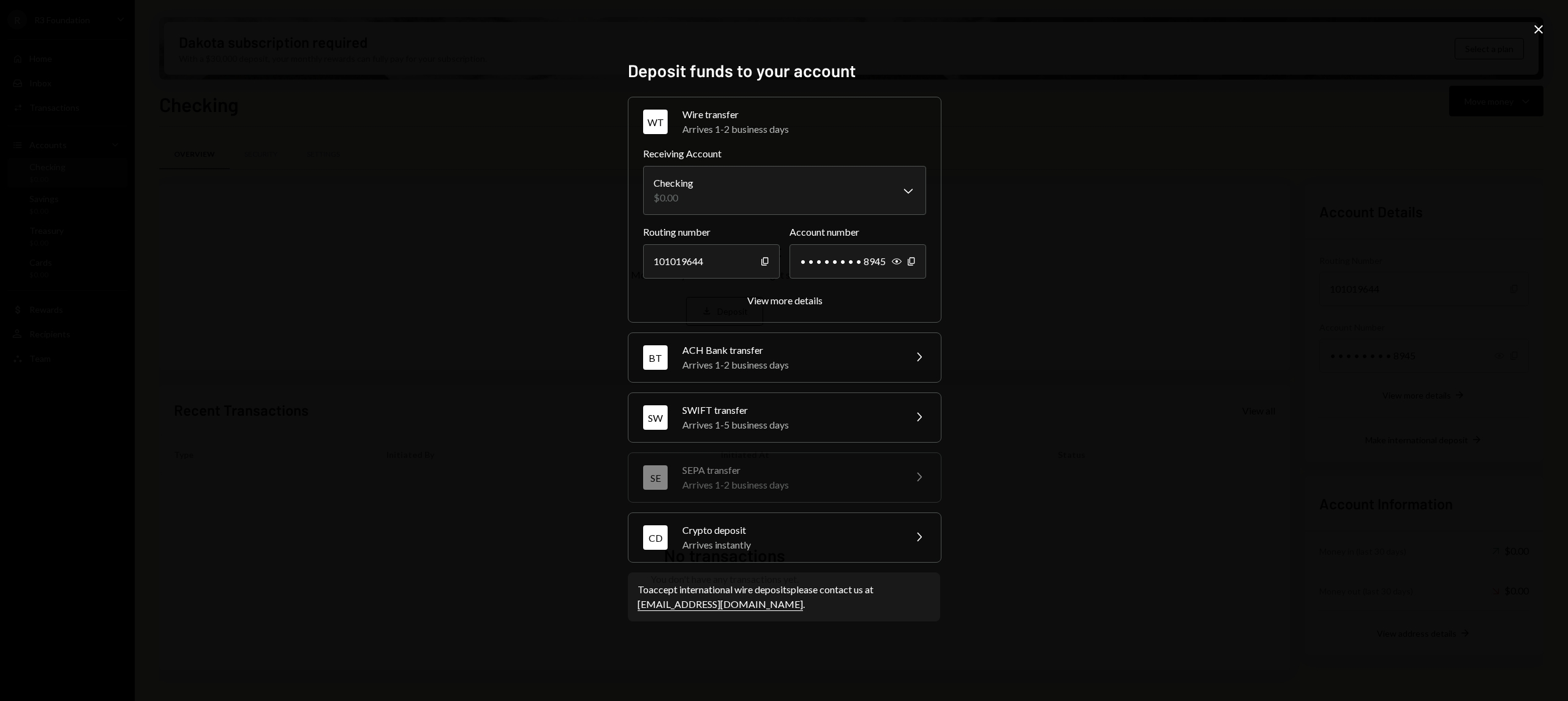
click at [851, 544] on div "Arrives instantly" at bounding box center [789, 545] width 214 height 15
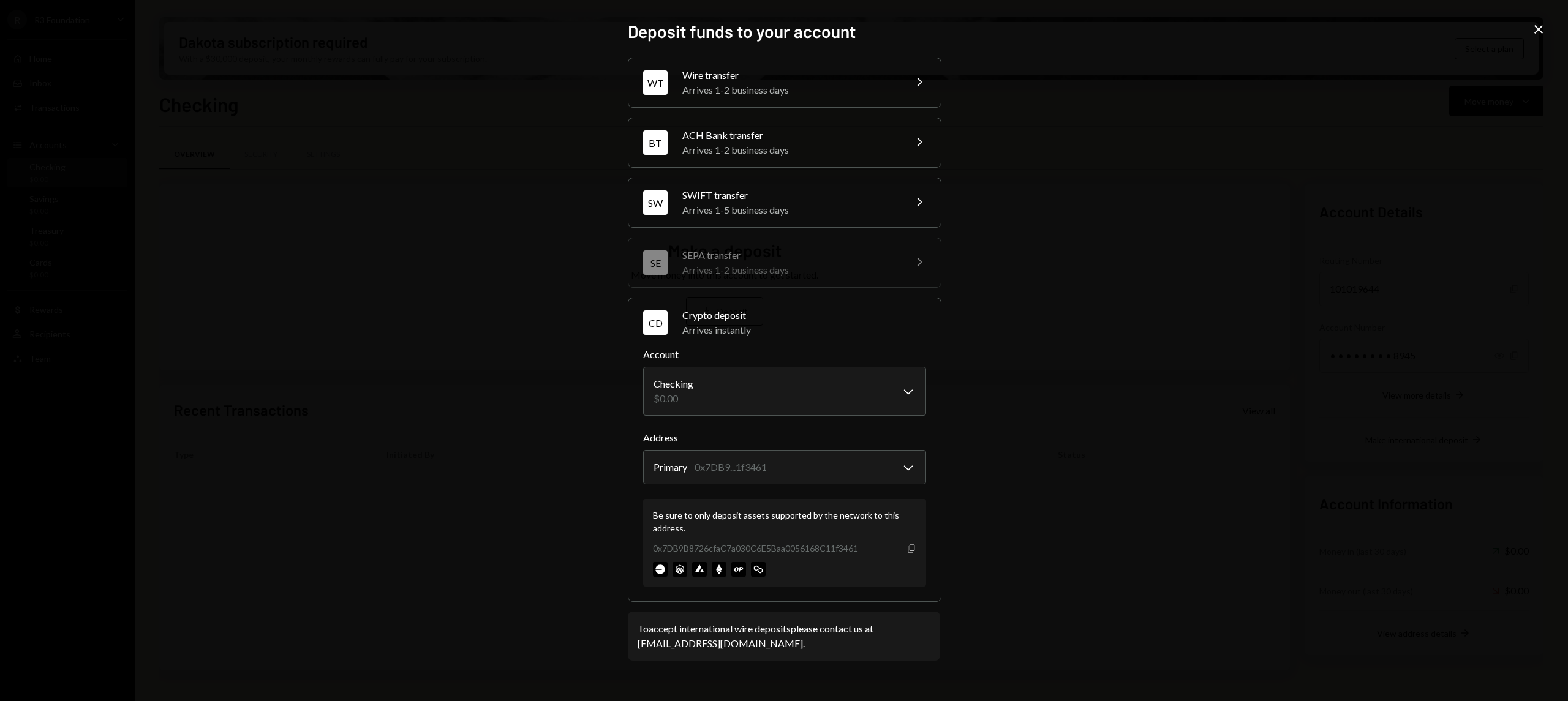
click at [914, 546] on icon "Copy" at bounding box center [911, 548] width 10 height 10
